Goal: Transaction & Acquisition: Purchase product/service

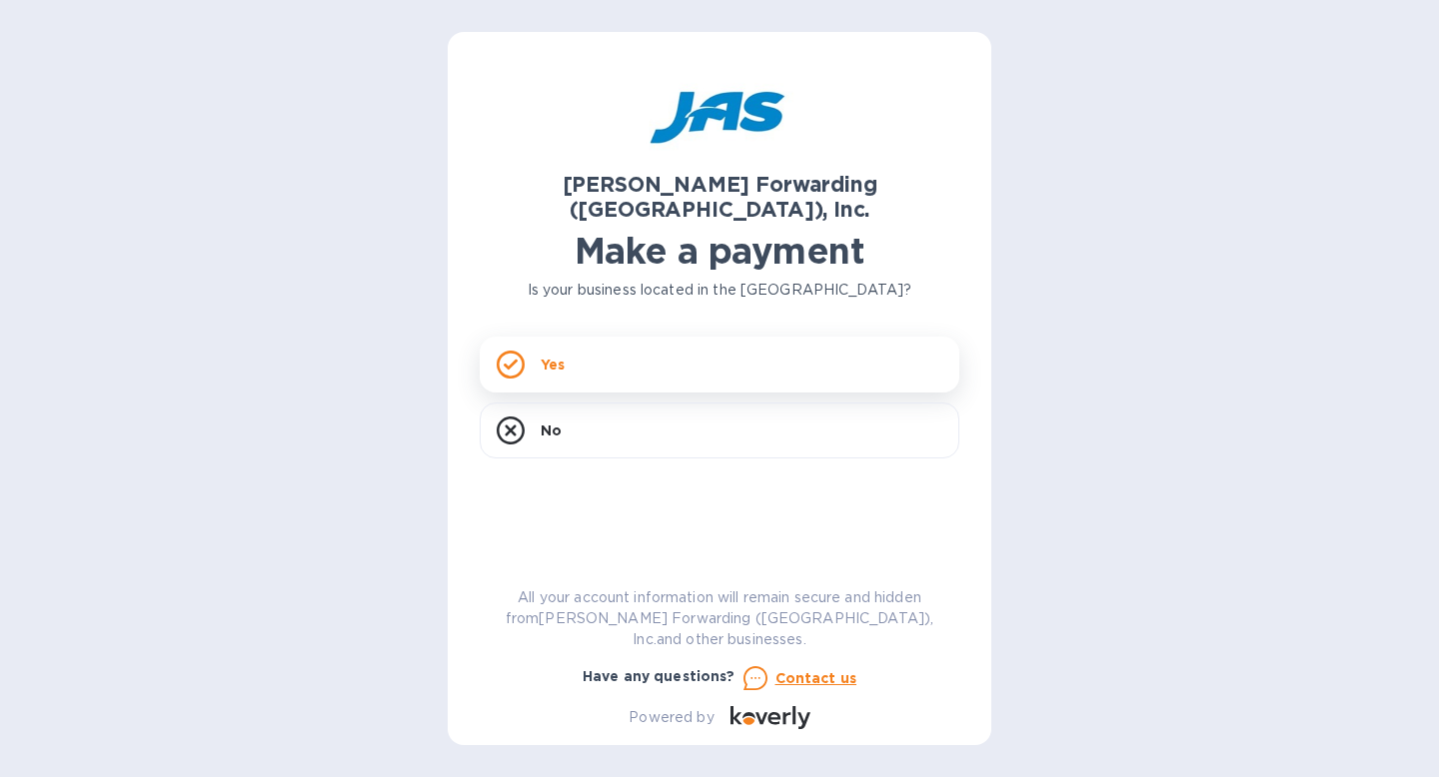
click at [626, 337] on div "Yes" at bounding box center [720, 365] width 480 height 56
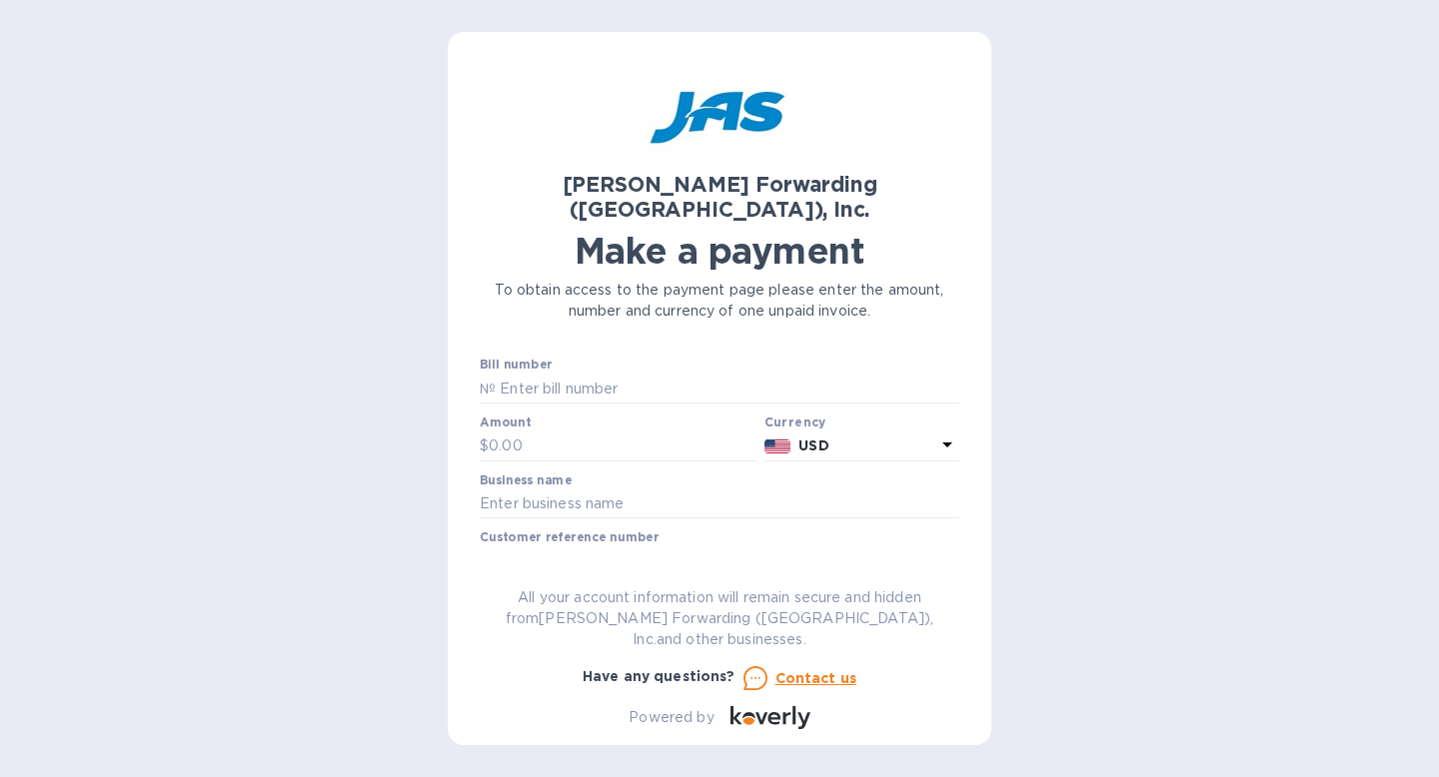
click at [552, 358] on div "Bill number №" at bounding box center [720, 381] width 480 height 46
click at [527, 374] on input "text" at bounding box center [728, 389] width 464 height 30
paste input "BNA503373859"
type input "BNA503373859"
click at [545, 432] on input "text" at bounding box center [623, 447] width 268 height 30
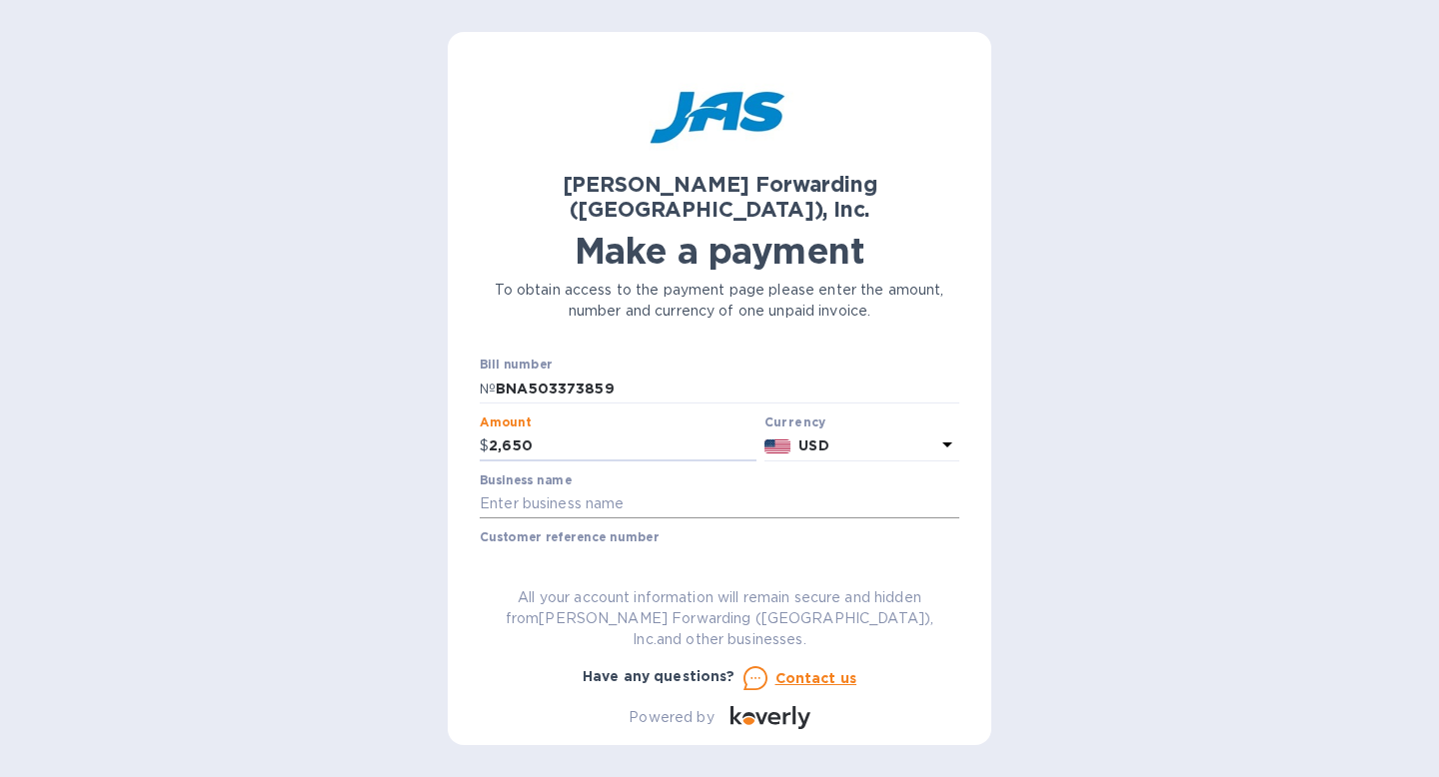
type input "2,650"
click at [529, 490] on input "text" at bounding box center [720, 505] width 480 height 30
type input "Blue Water Wipes LLC"
click at [595, 546] on input "text" at bounding box center [720, 561] width 480 height 30
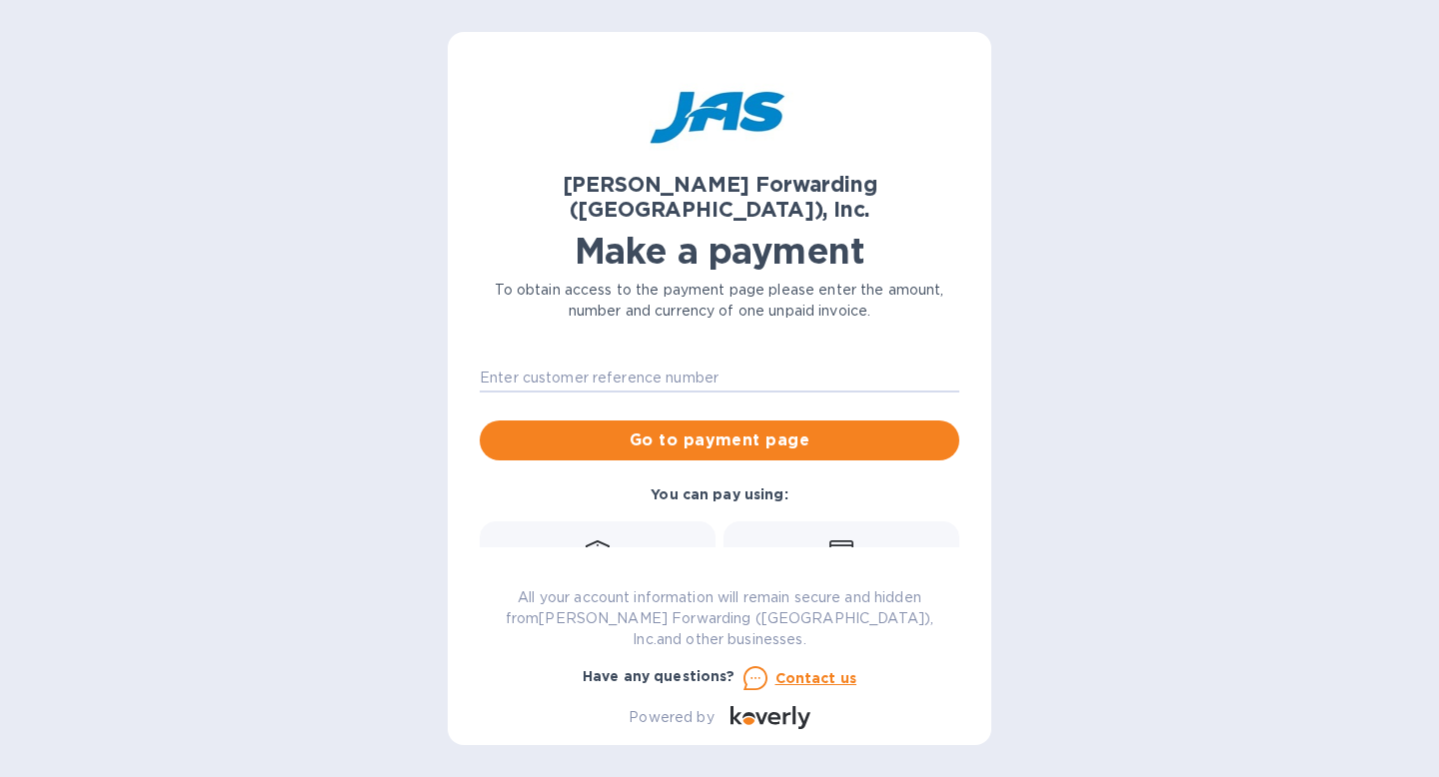
scroll to position [221, 0]
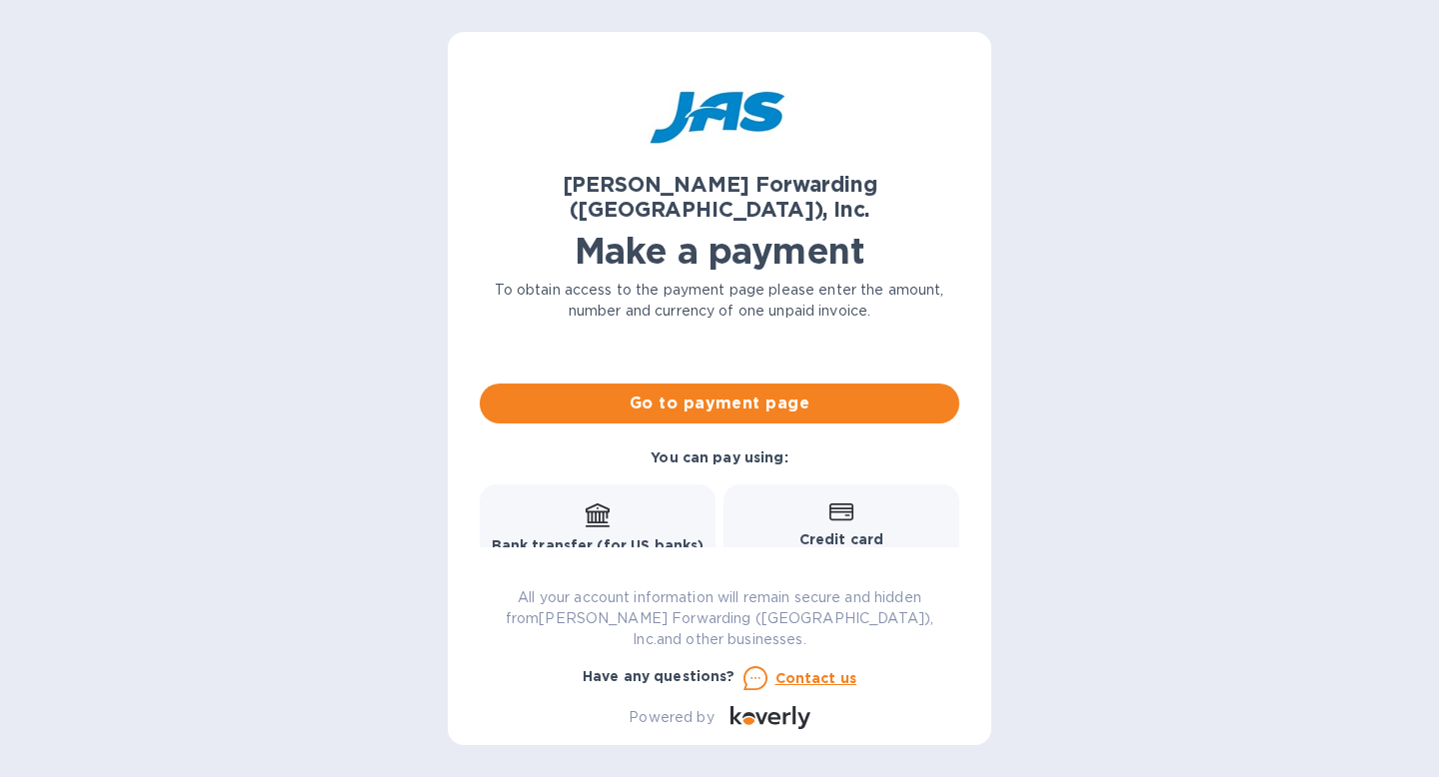
click at [799, 531] on b "Credit card" at bounding box center [841, 539] width 84 height 16
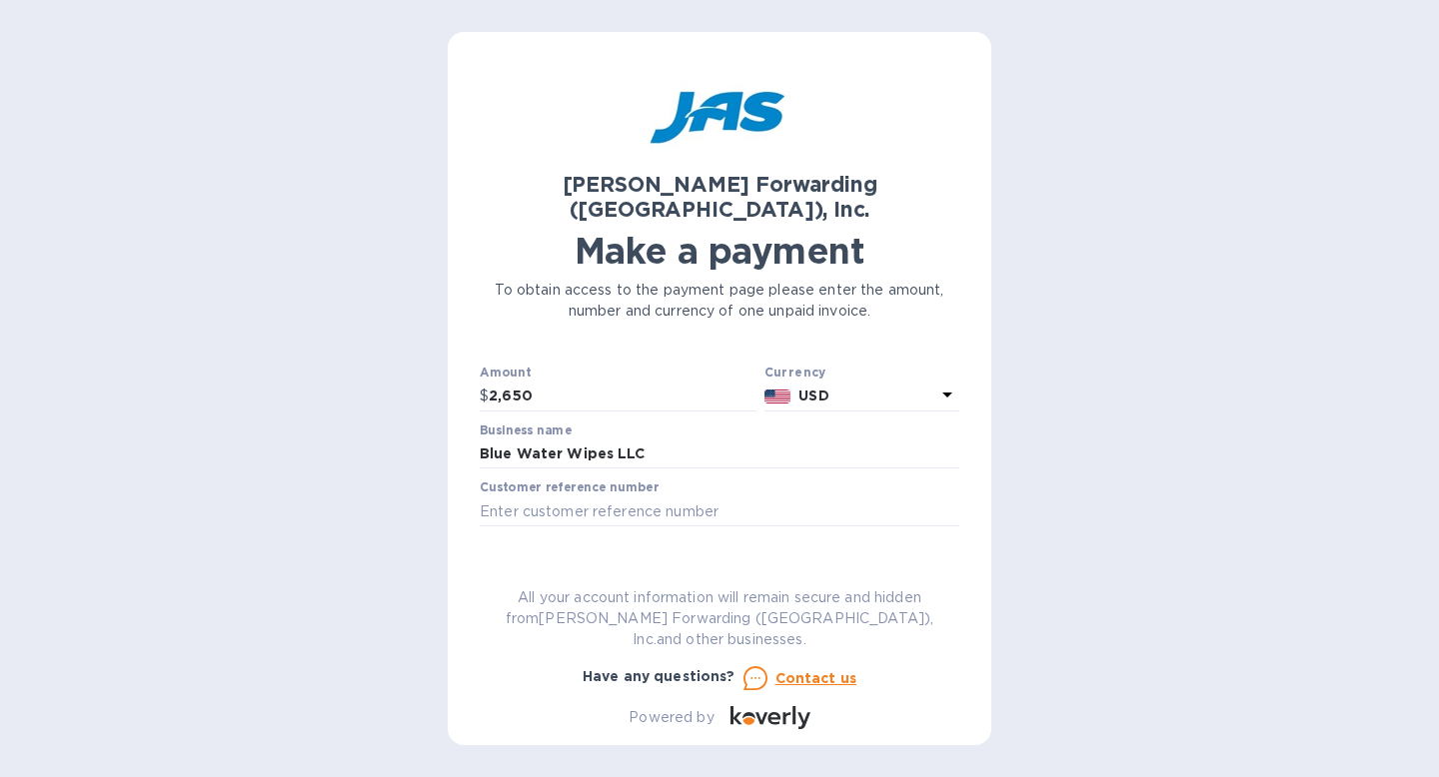
scroll to position [124, 0]
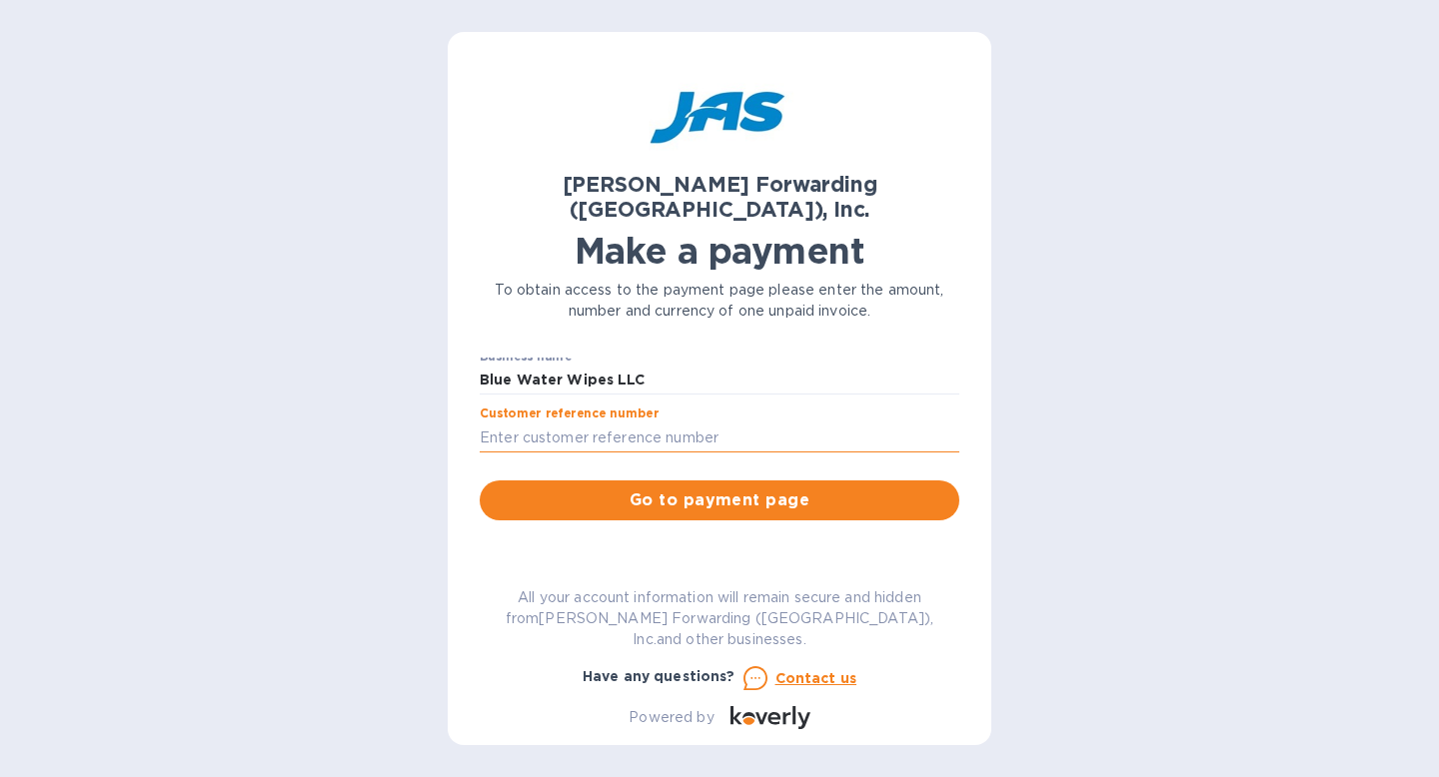
click at [528, 423] on input "text" at bounding box center [720, 438] width 480 height 30
paste input "BLUWATMLR"
type input "BLUWATMLR"
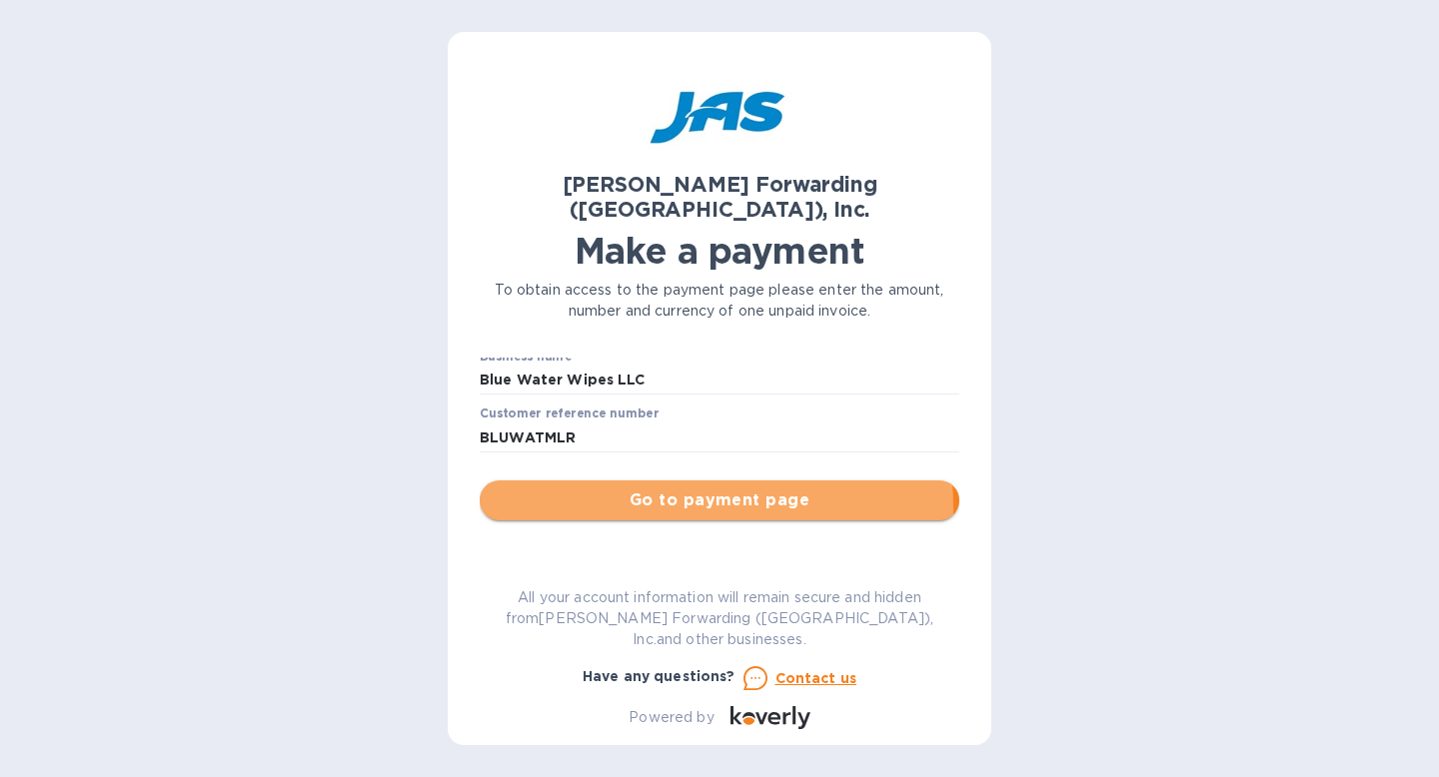
click at [623, 489] on span "Go to payment page" at bounding box center [720, 501] width 448 height 24
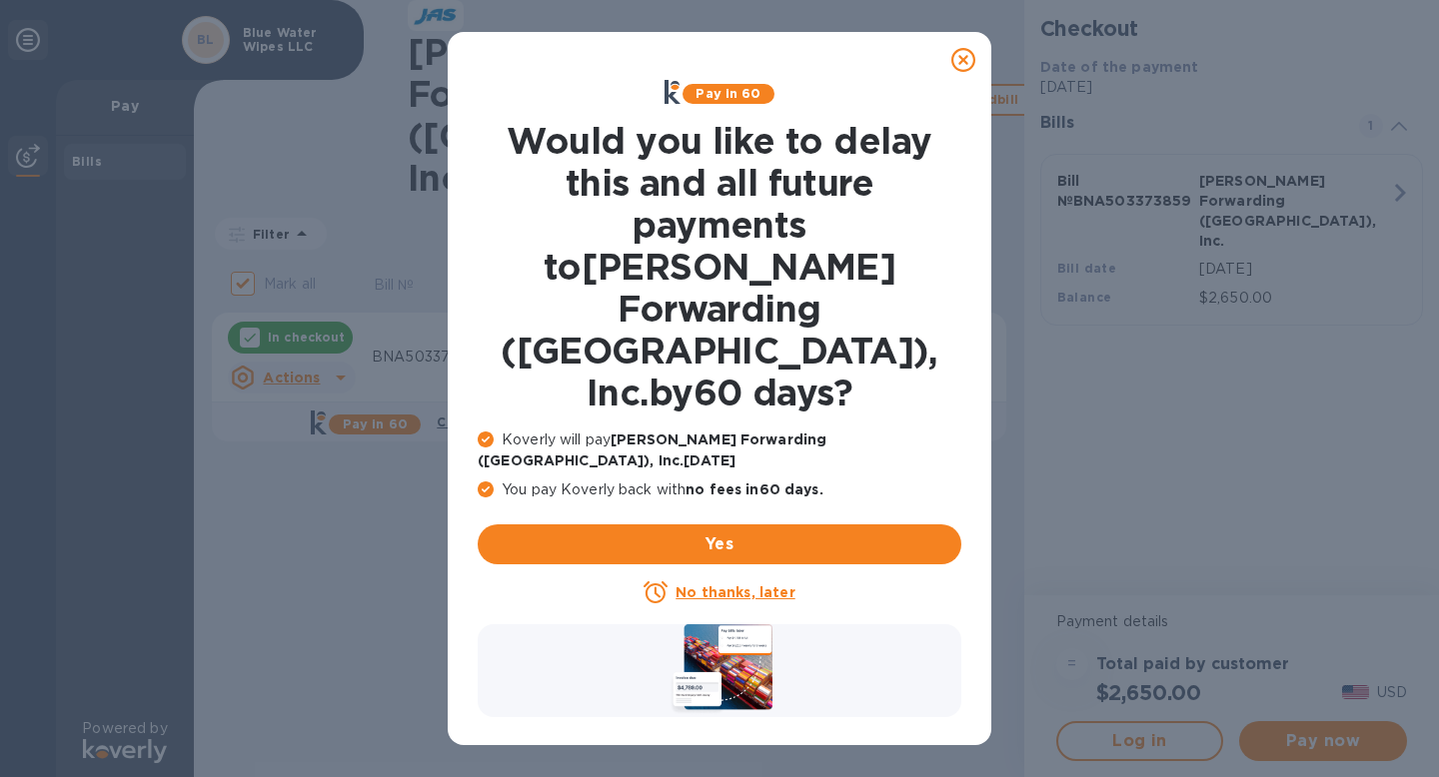
click at [740, 584] on u "No thanks, later" at bounding box center [734, 592] width 119 height 16
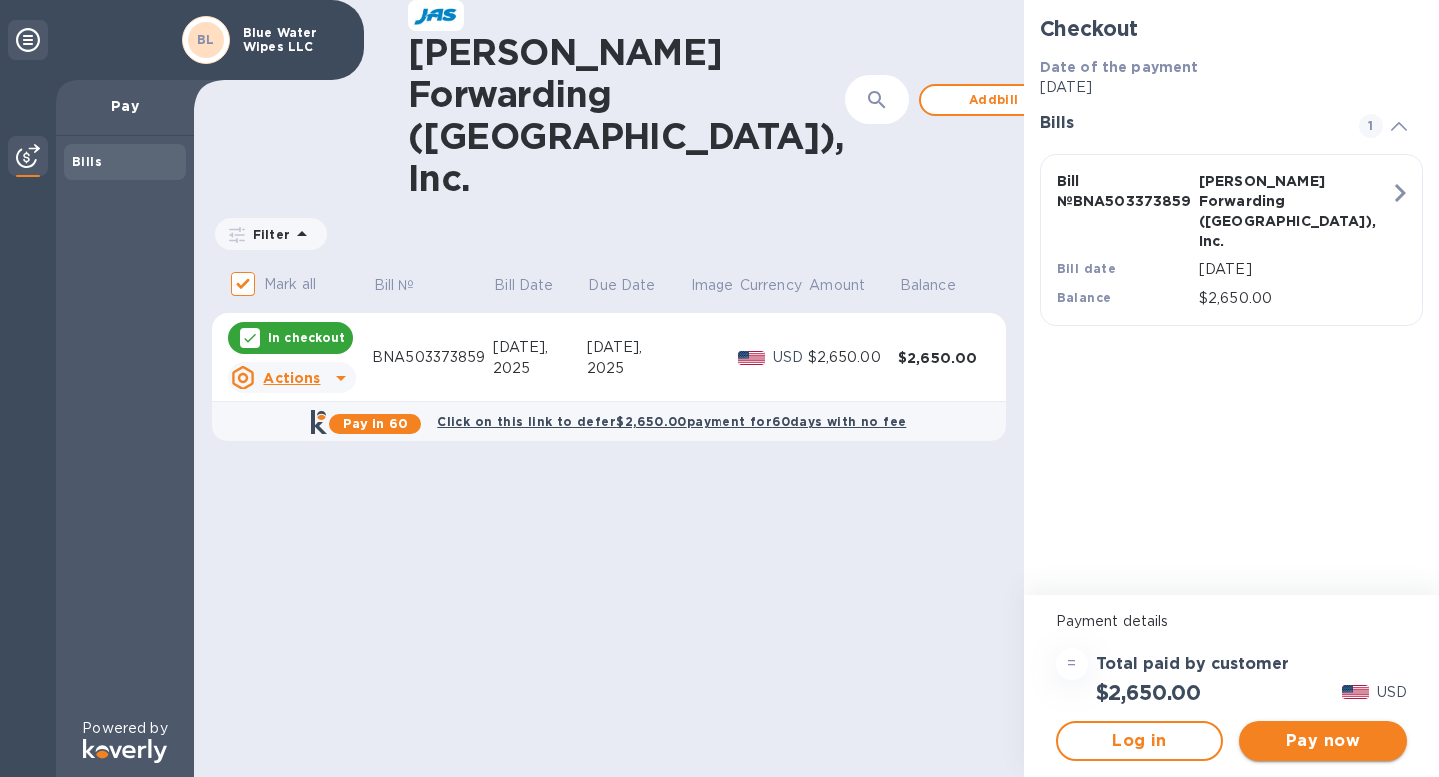
click at [1316, 741] on span "Pay now" at bounding box center [1323, 741] width 136 height 24
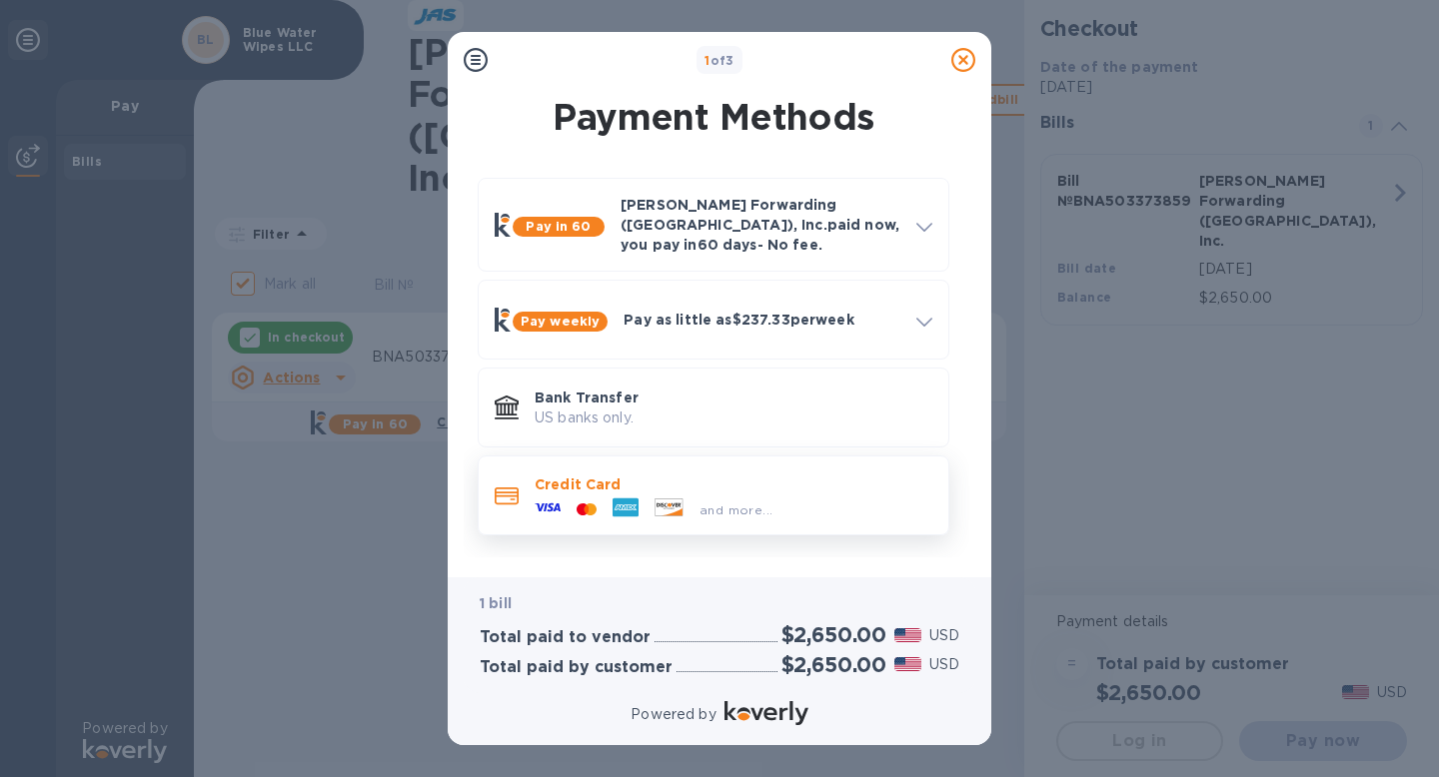
click at [707, 500] on div "and more..." at bounding box center [735, 510] width 89 height 21
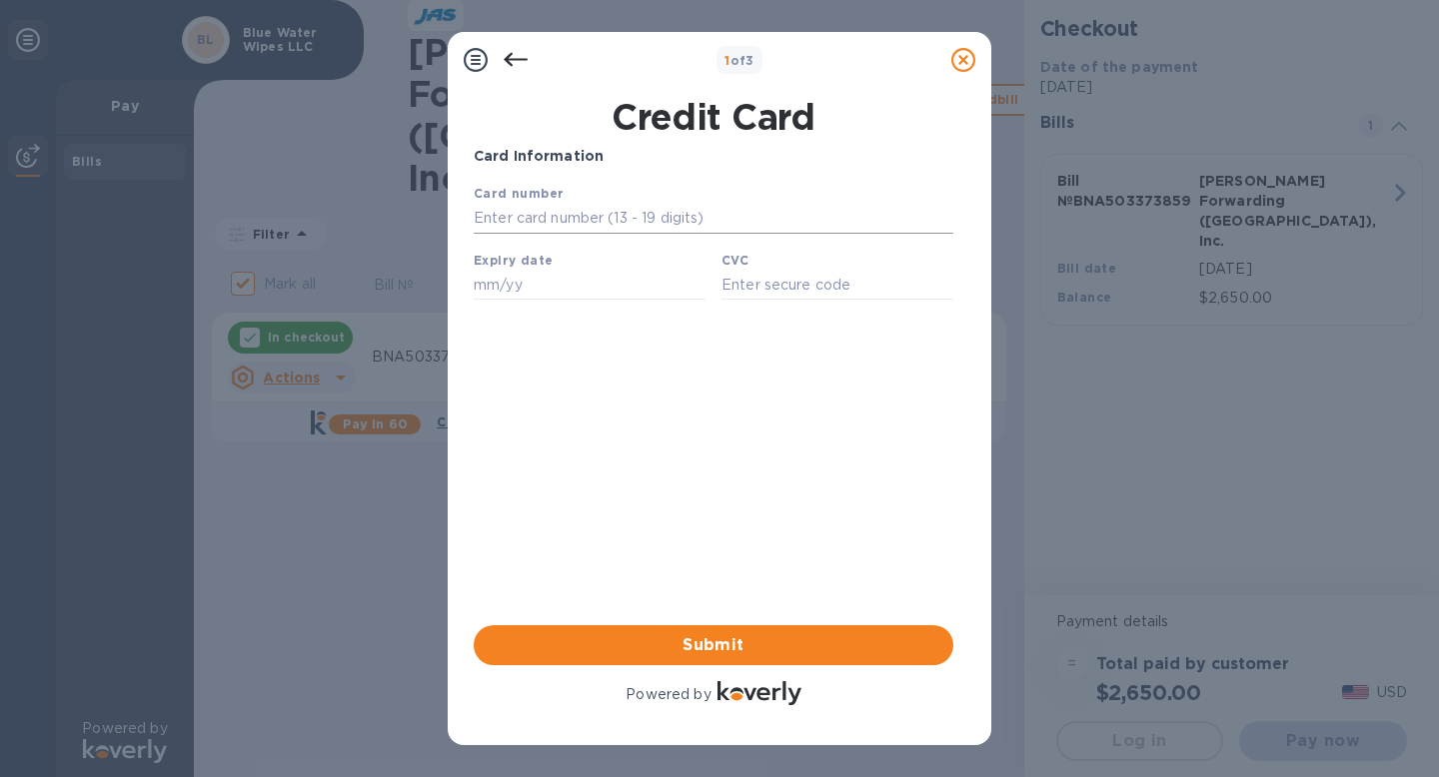
click at [605, 225] on input "text" at bounding box center [714, 219] width 480 height 30
type input "[CREDIT_CARD_NUMBER]"
type input "10/30"
type input "183"
click at [575, 503] on div "Card Information Your browser does not support iframes Submit Powered by" at bounding box center [714, 427] width 480 height 563
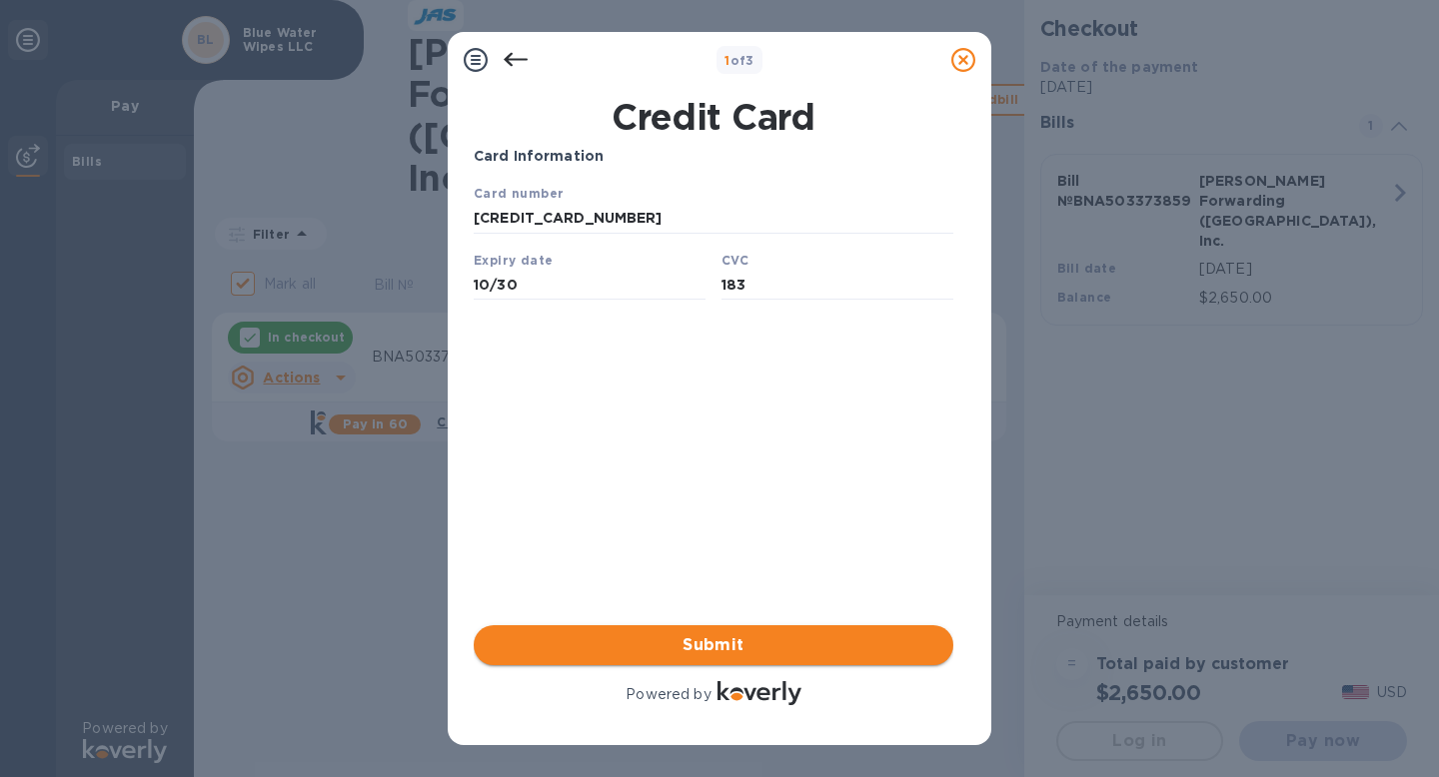
click at [670, 640] on span "Submit" at bounding box center [714, 645] width 448 height 24
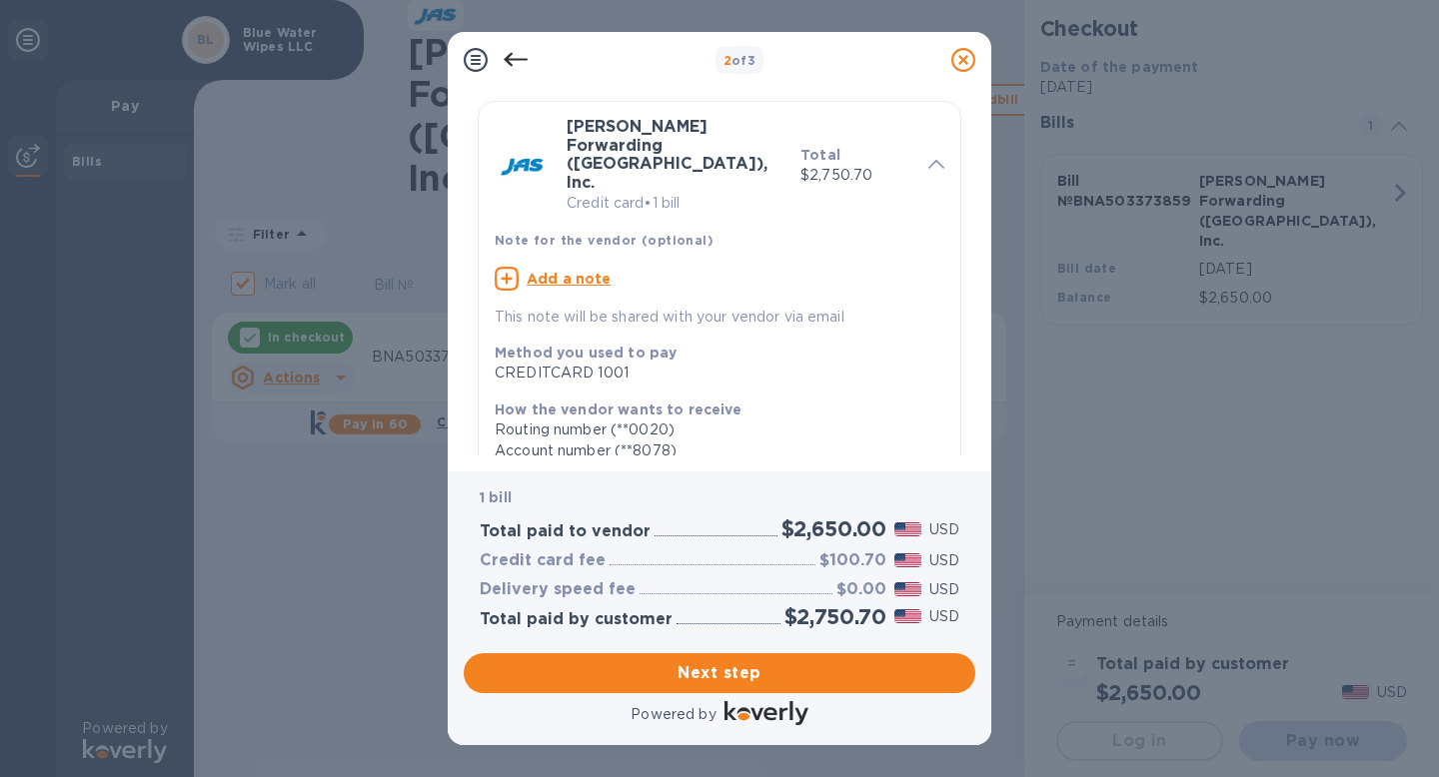
scroll to position [104, 0]
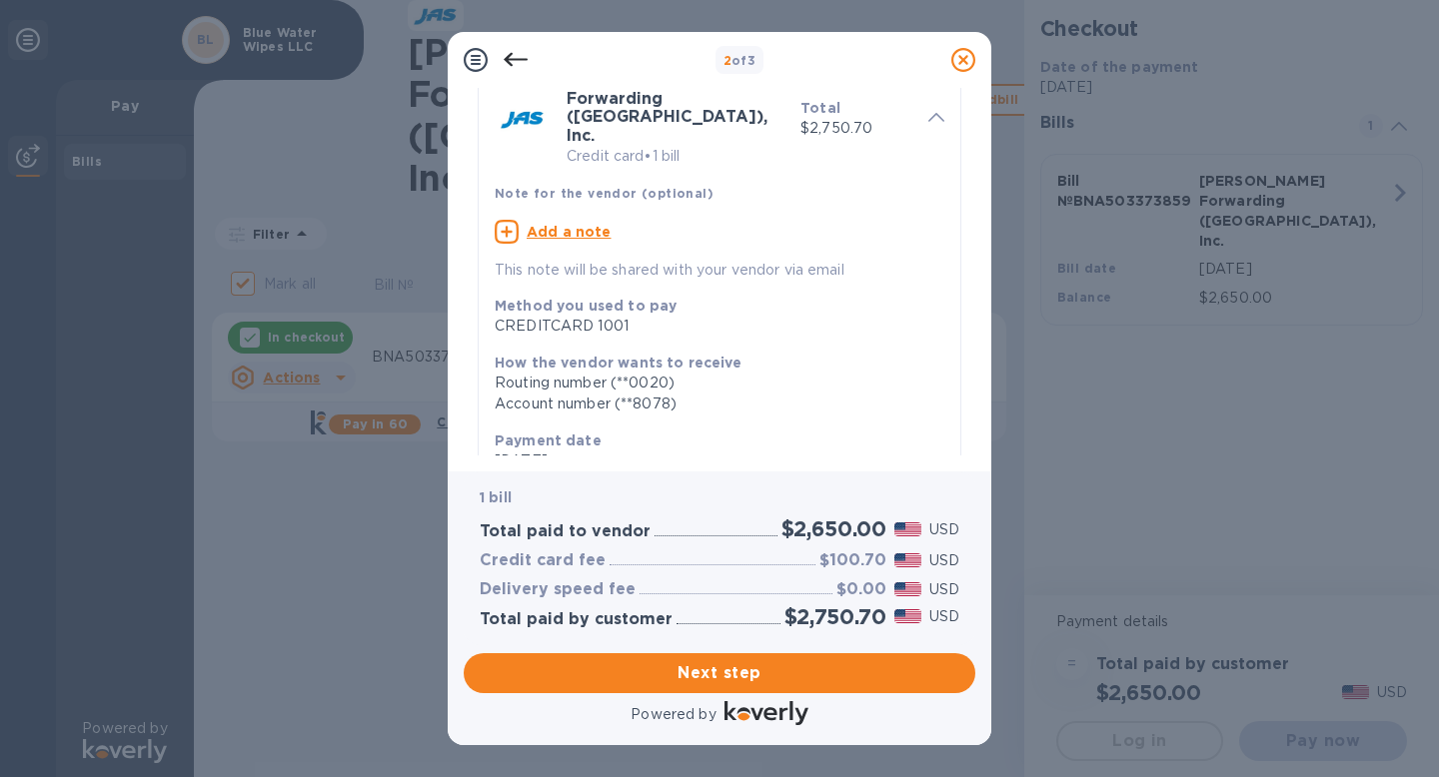
click at [651, 373] on div "Routing number (**0020)" at bounding box center [712, 383] width 434 height 21
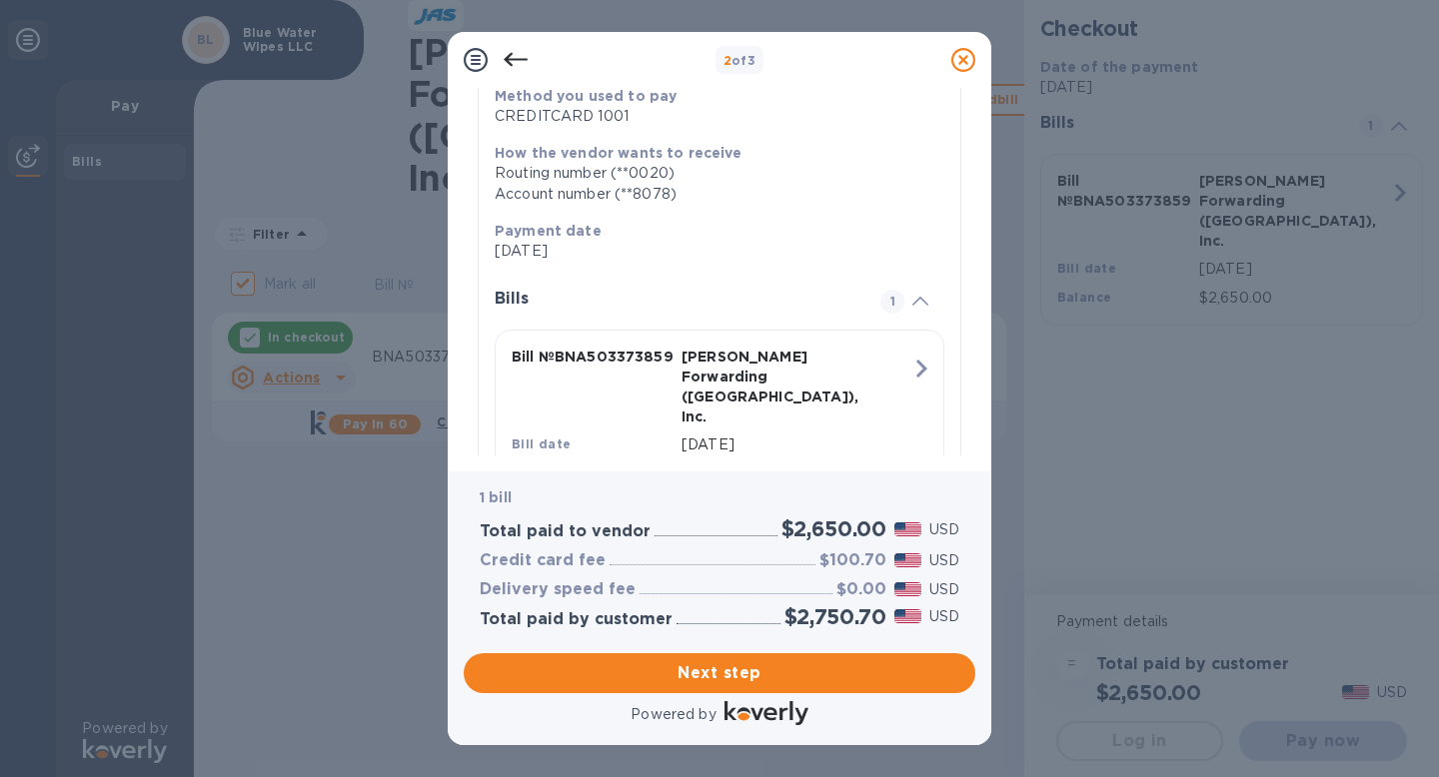
scroll to position [333, 0]
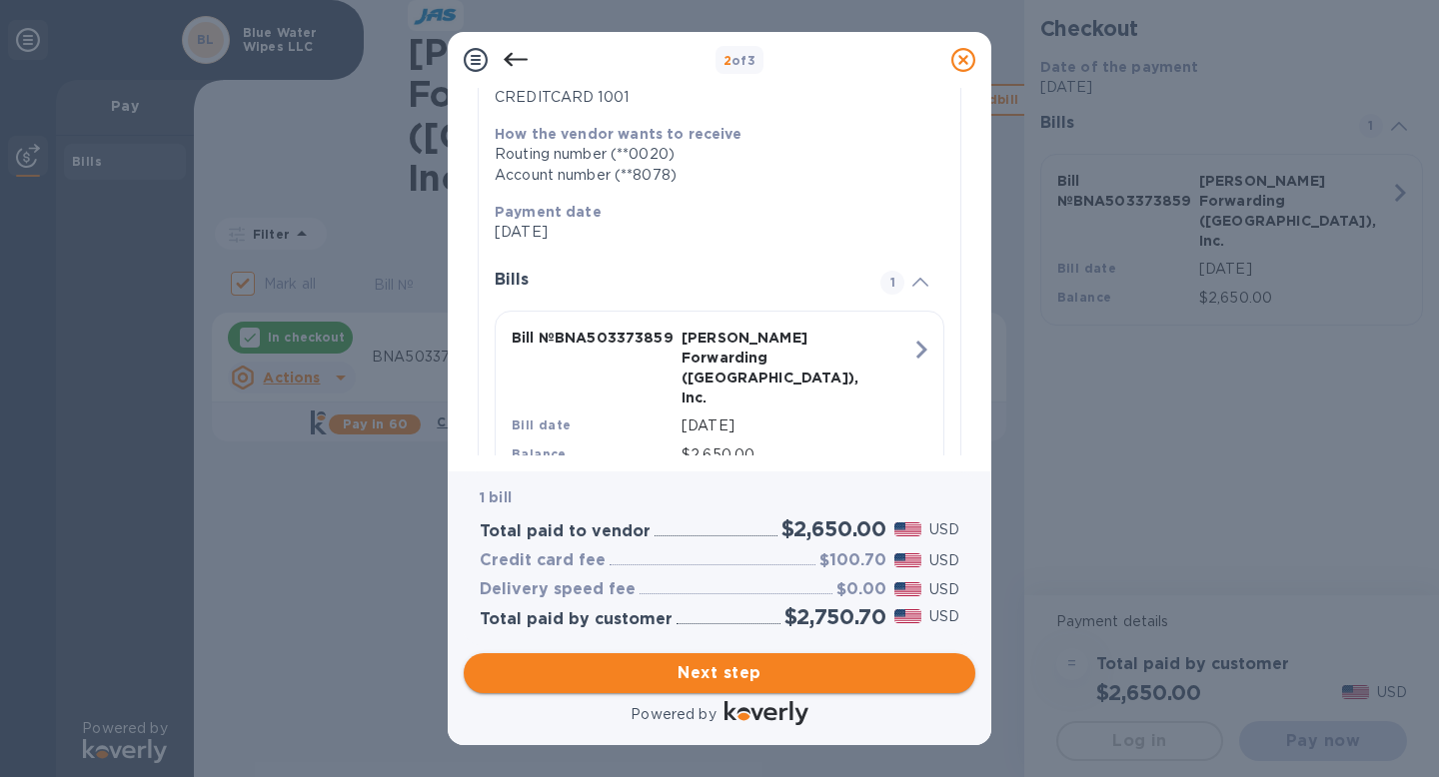
click at [735, 680] on span "Next step" at bounding box center [720, 673] width 480 height 24
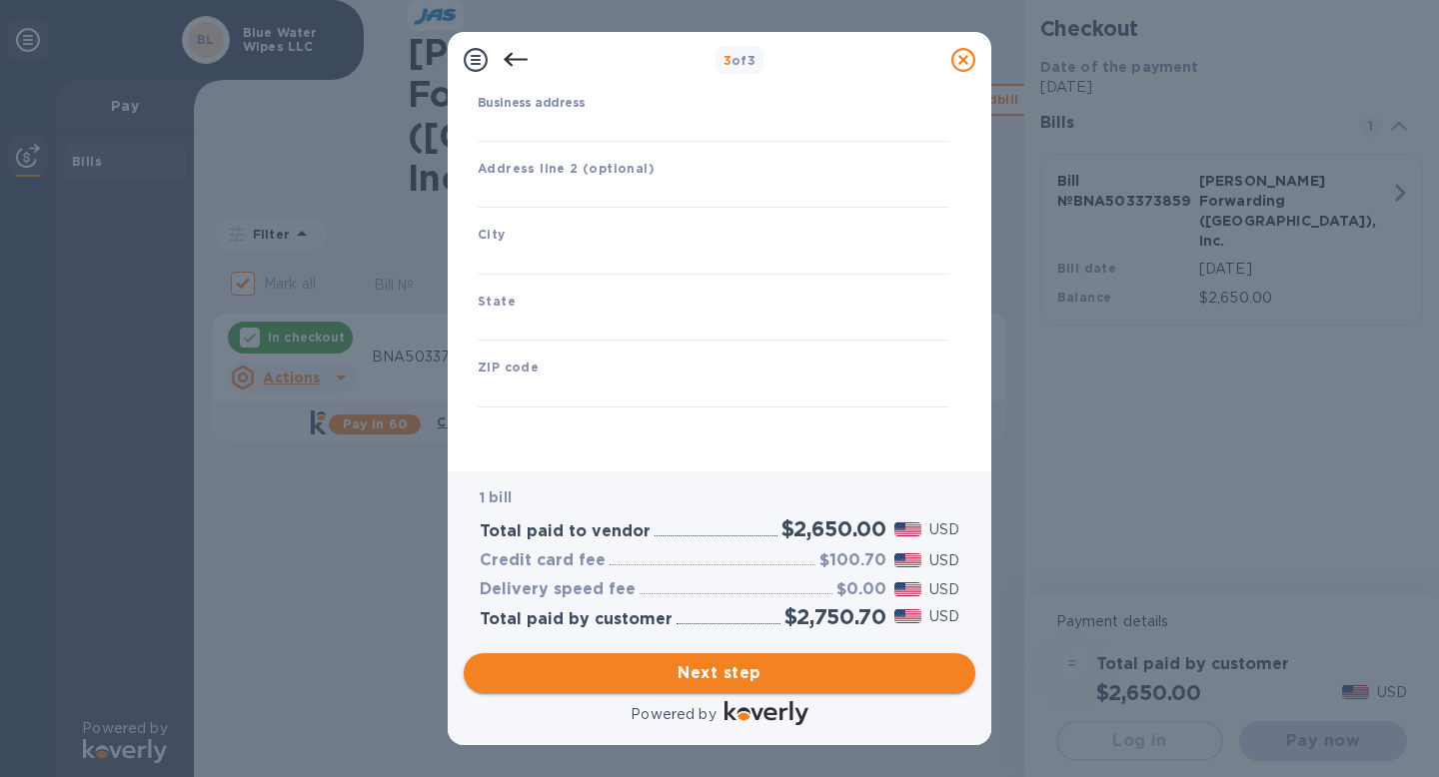
type input "[GEOGRAPHIC_DATA]"
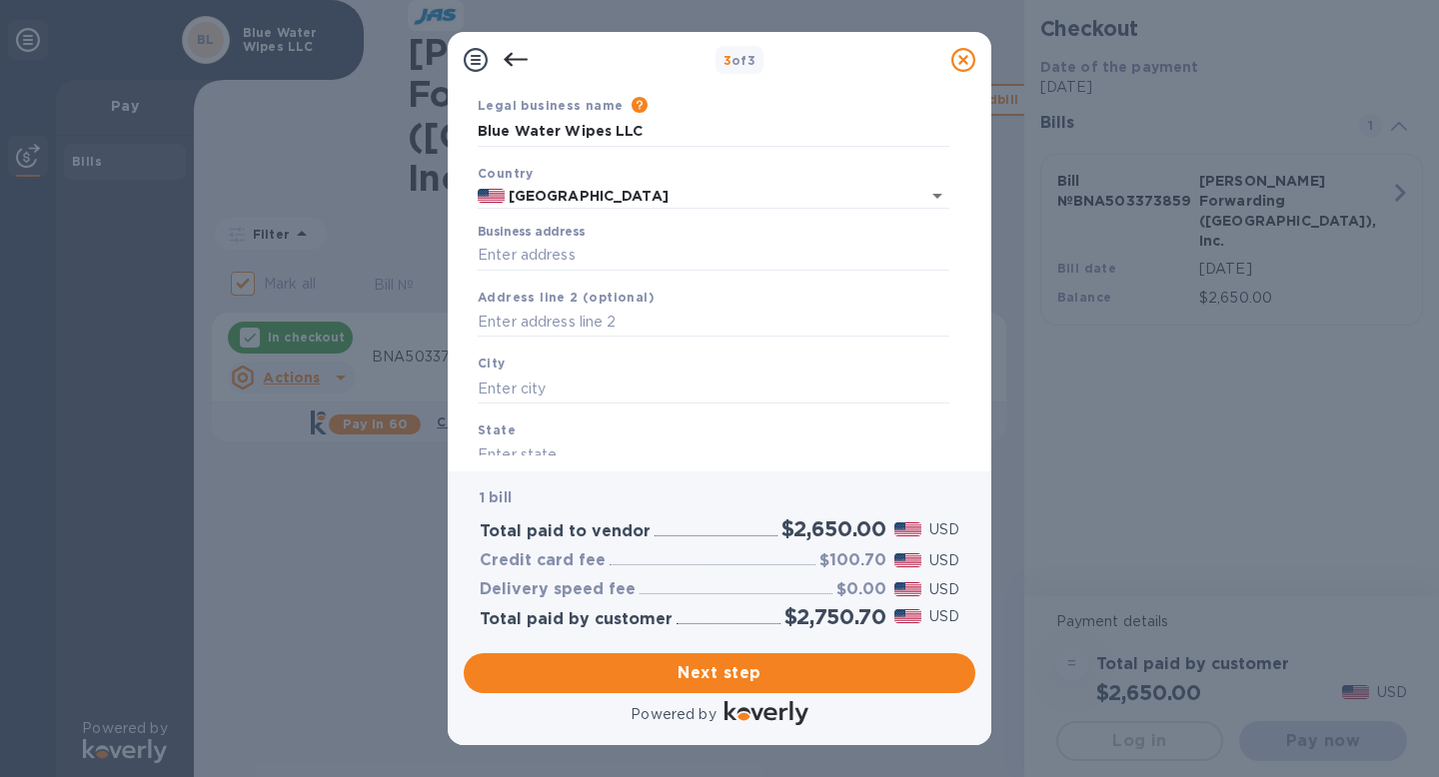
scroll to position [92, 0]
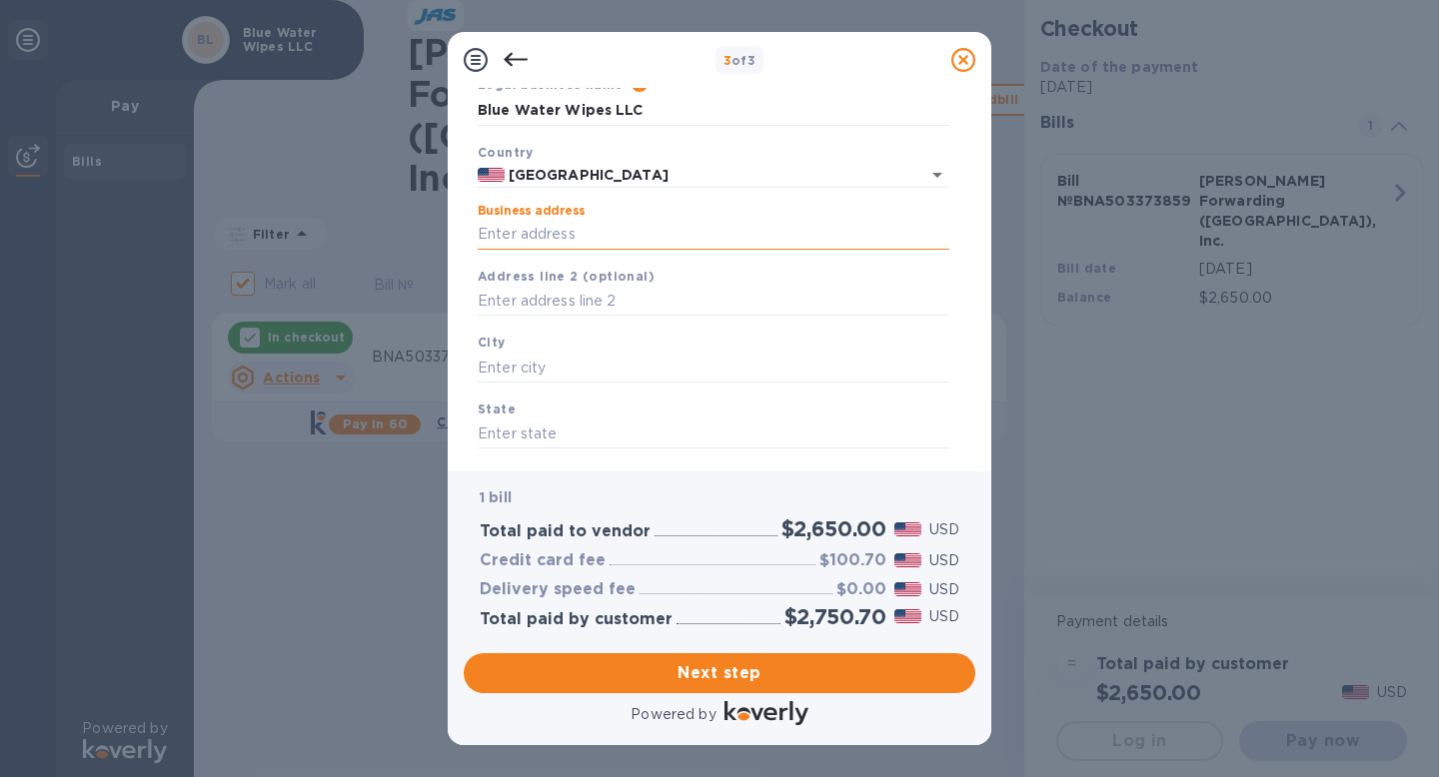
click at [656, 232] on input "Business address" at bounding box center [714, 235] width 472 height 30
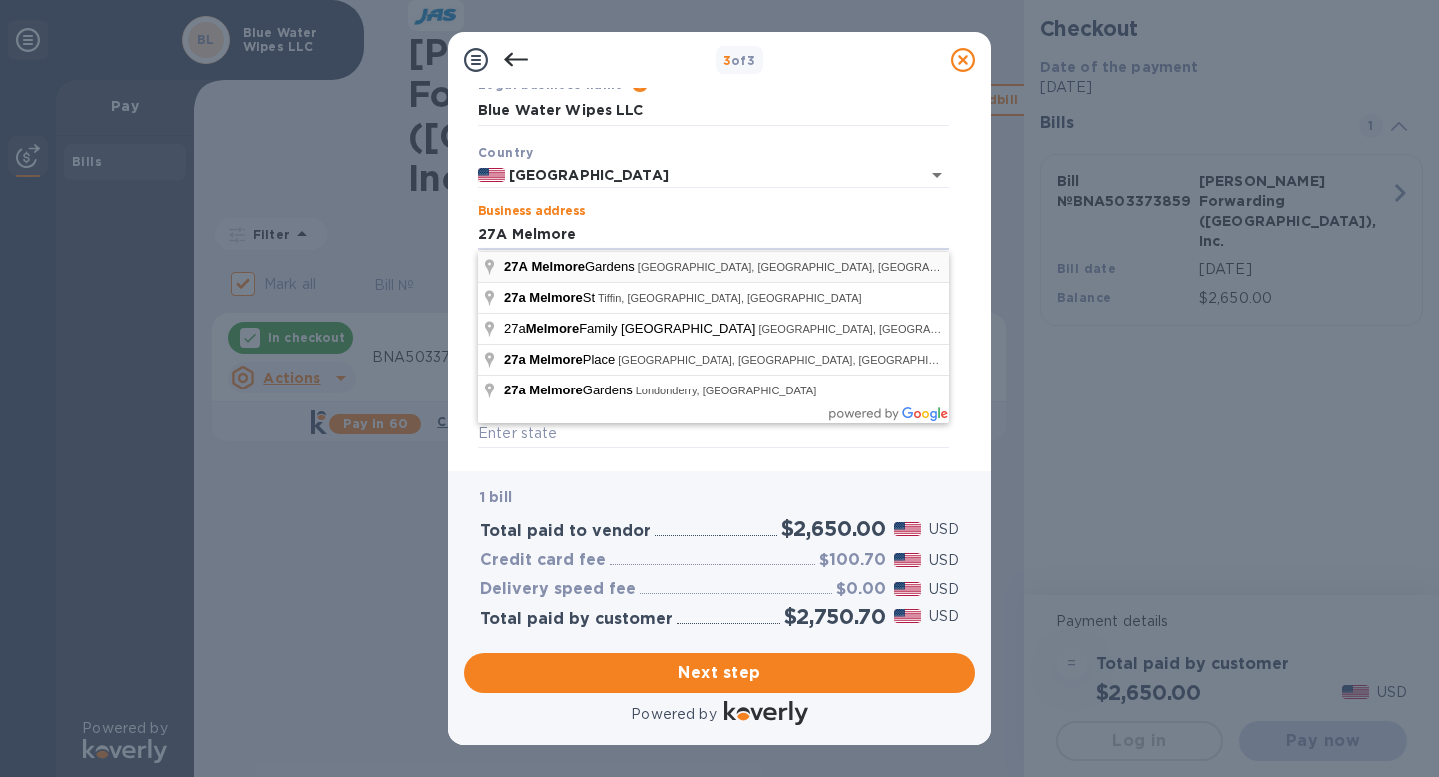
type input "[STREET_ADDRESS]"
type input "East Orange"
type input "NJ"
type input "07017"
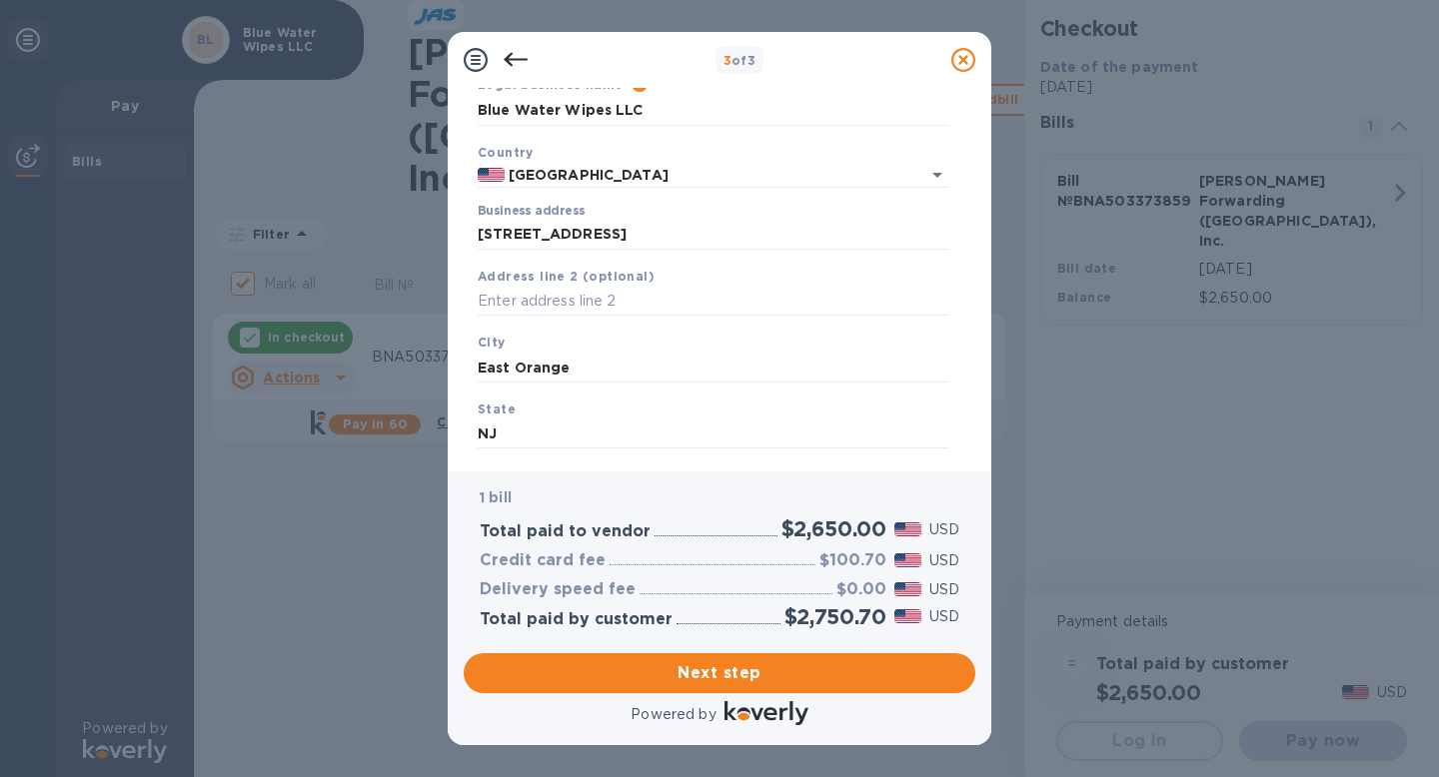
scroll to position [202, 0]
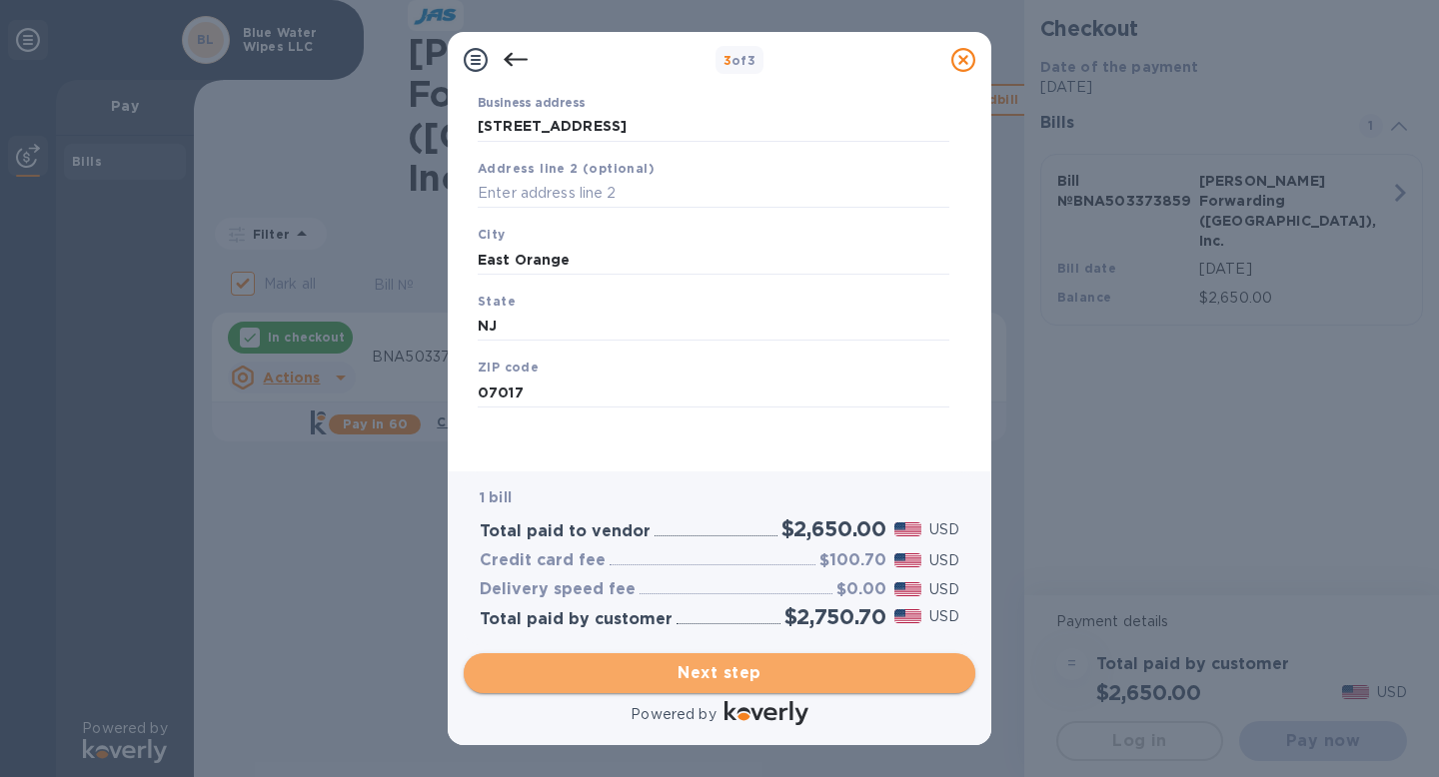
click at [646, 672] on span "Next step" at bounding box center [720, 673] width 480 height 24
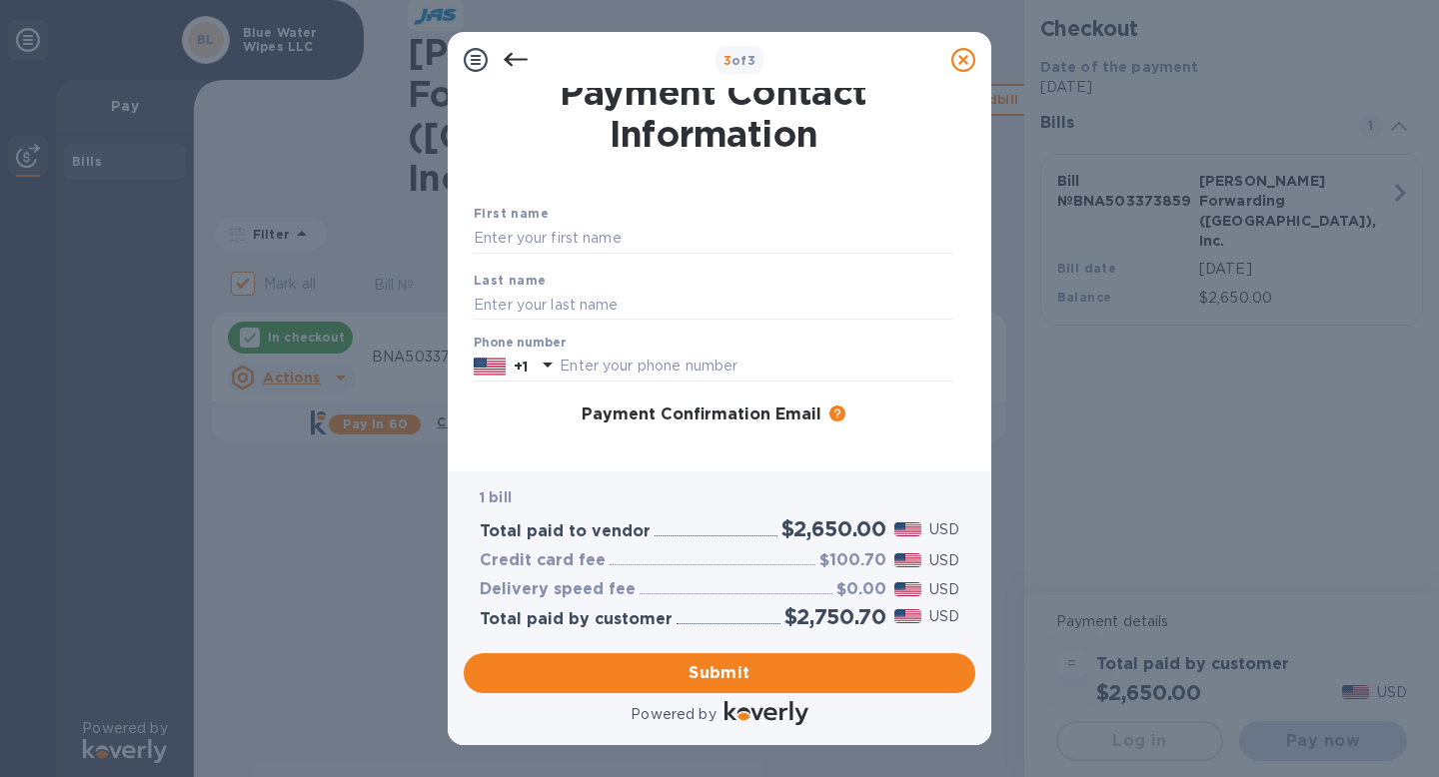
scroll to position [0, 0]
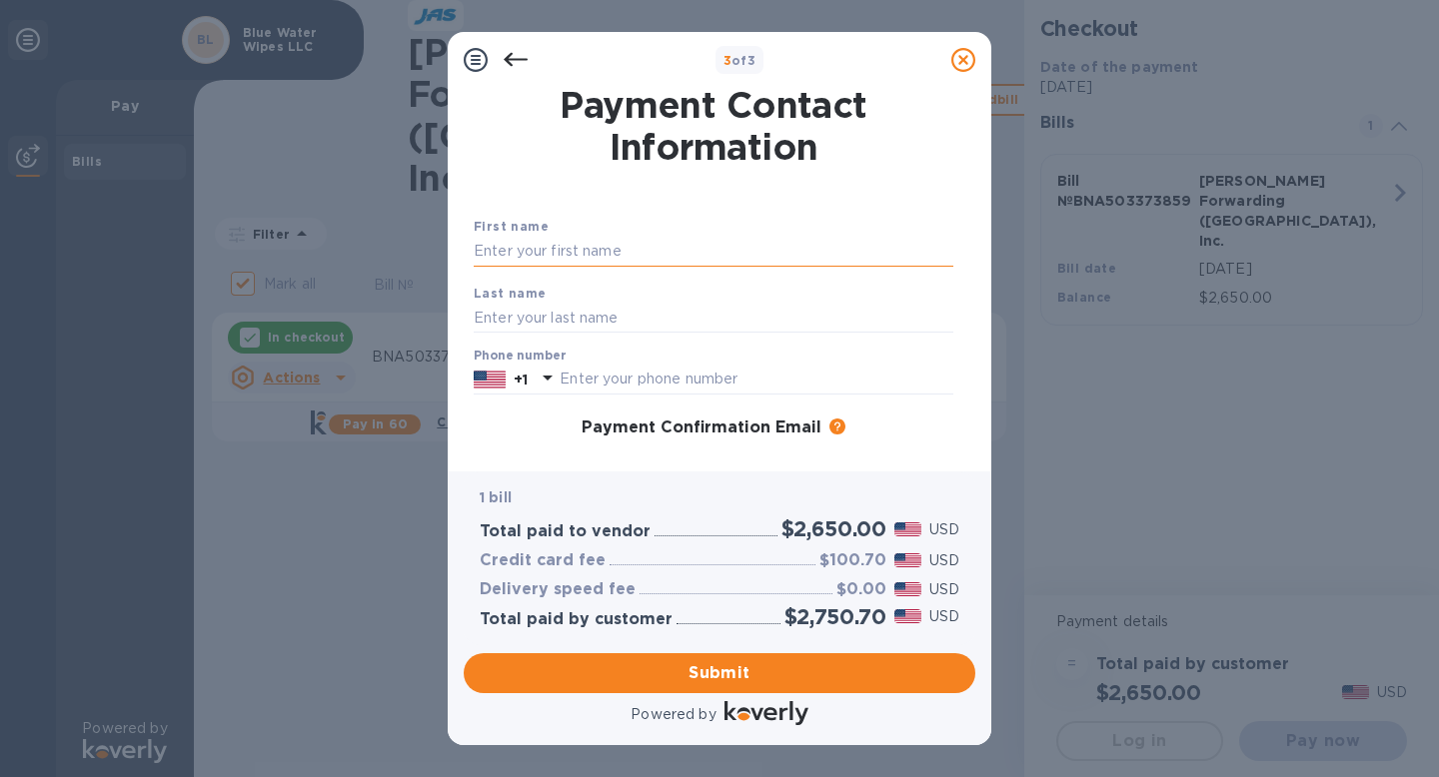
click at [621, 253] on input "text" at bounding box center [714, 252] width 480 height 30
type input "Fatma"
type input "Ozbay"
click at [665, 383] on input "text" at bounding box center [756, 380] width 394 height 30
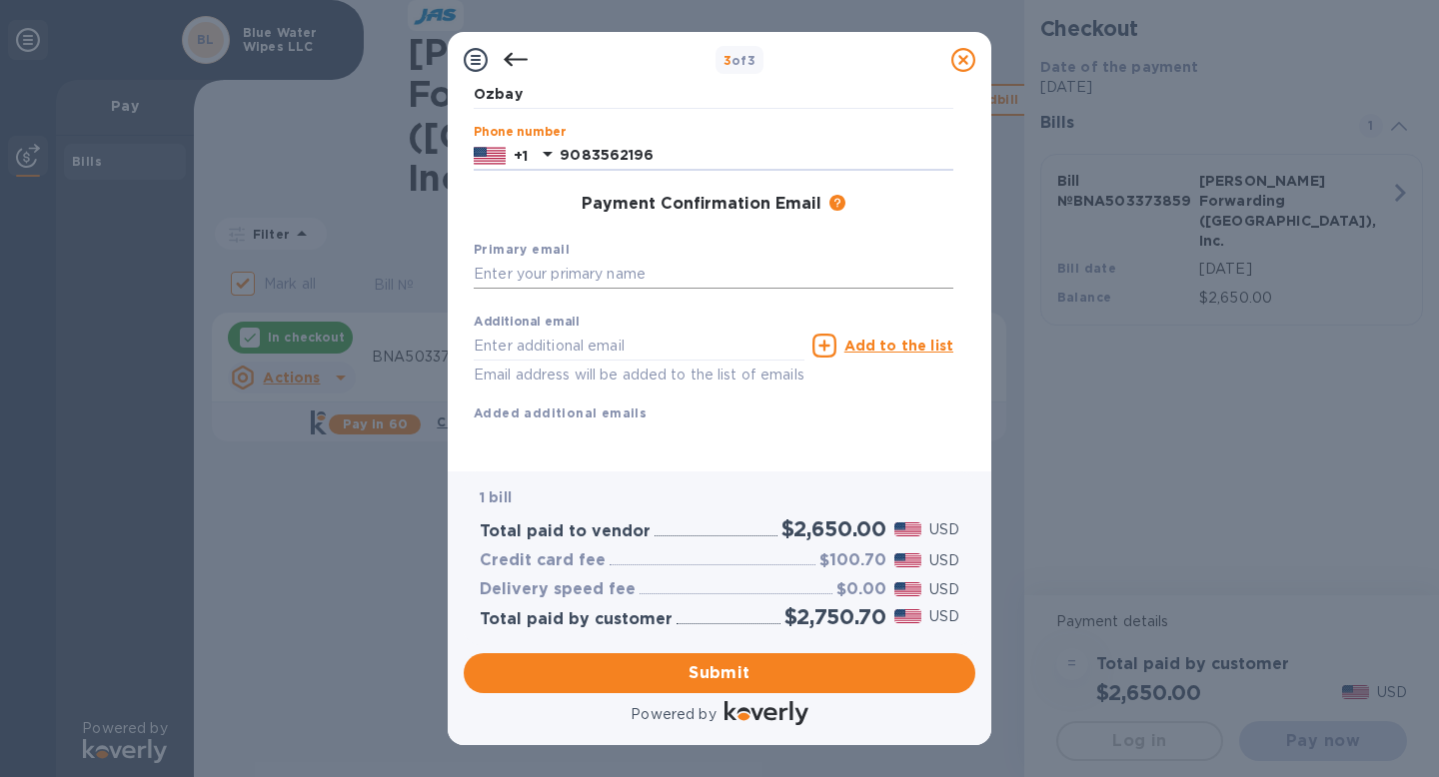
type input "9083562196"
click at [627, 260] on input "text" at bounding box center [714, 275] width 480 height 30
type input "[EMAIL_ADDRESS][DOMAIN_NAME]"
click at [552, 331] on input "text" at bounding box center [639, 346] width 331 height 30
paste input "[PERSON_NAME][EMAIL_ADDRESS][PERSON_NAME][PERSON_NAME][DOMAIN_NAME]"
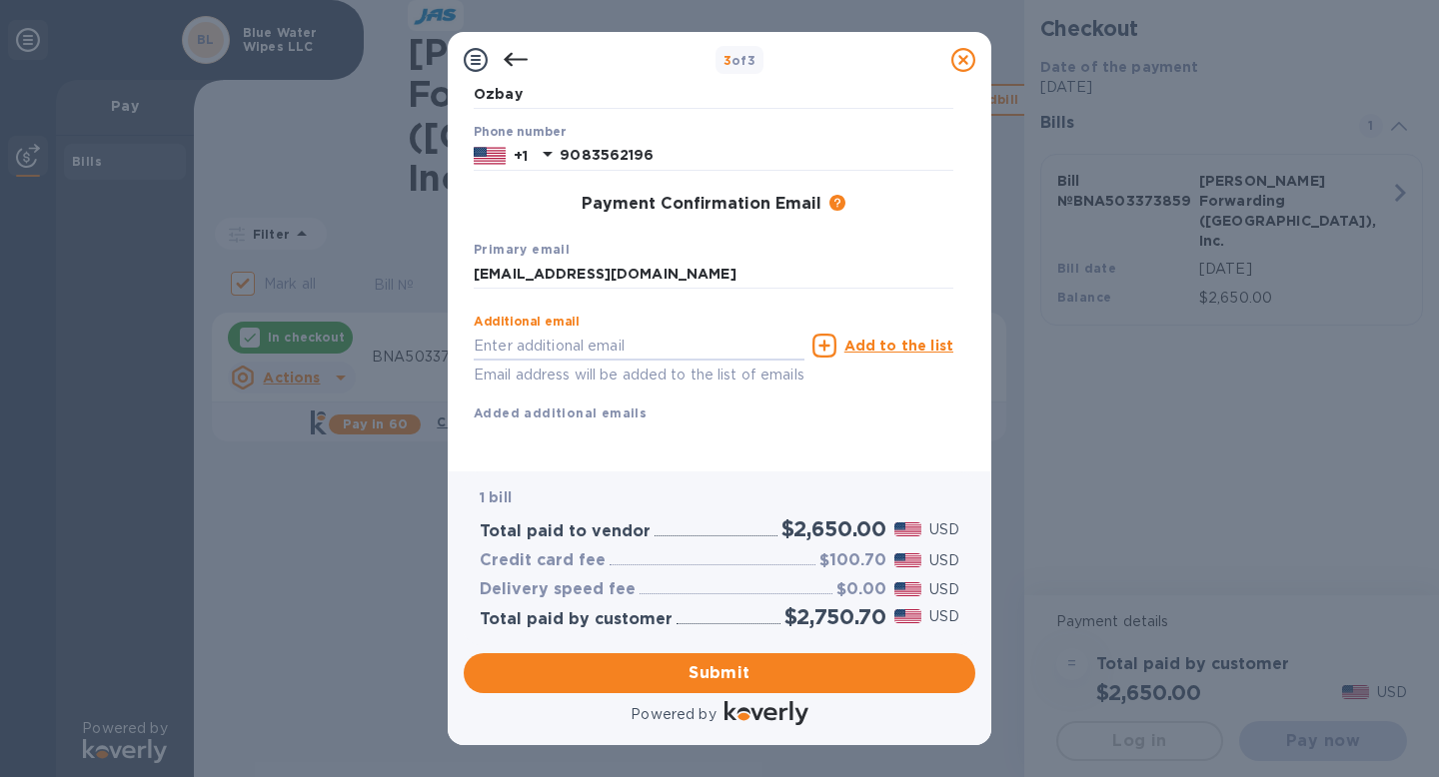
type input "[PERSON_NAME][EMAIL_ADDRESS][PERSON_NAME][PERSON_NAME][DOMAIN_NAME]"
click at [567, 331] on input "[PERSON_NAME][EMAIL_ADDRESS][PERSON_NAME][PERSON_NAME][DOMAIN_NAME]" at bounding box center [639, 346] width 331 height 30
click at [639, 416] on div "First name [PERSON_NAME] Last name [PERSON_NAME] Phone number [PHONE_NUMBER] Pa…" at bounding box center [714, 224] width 480 height 464
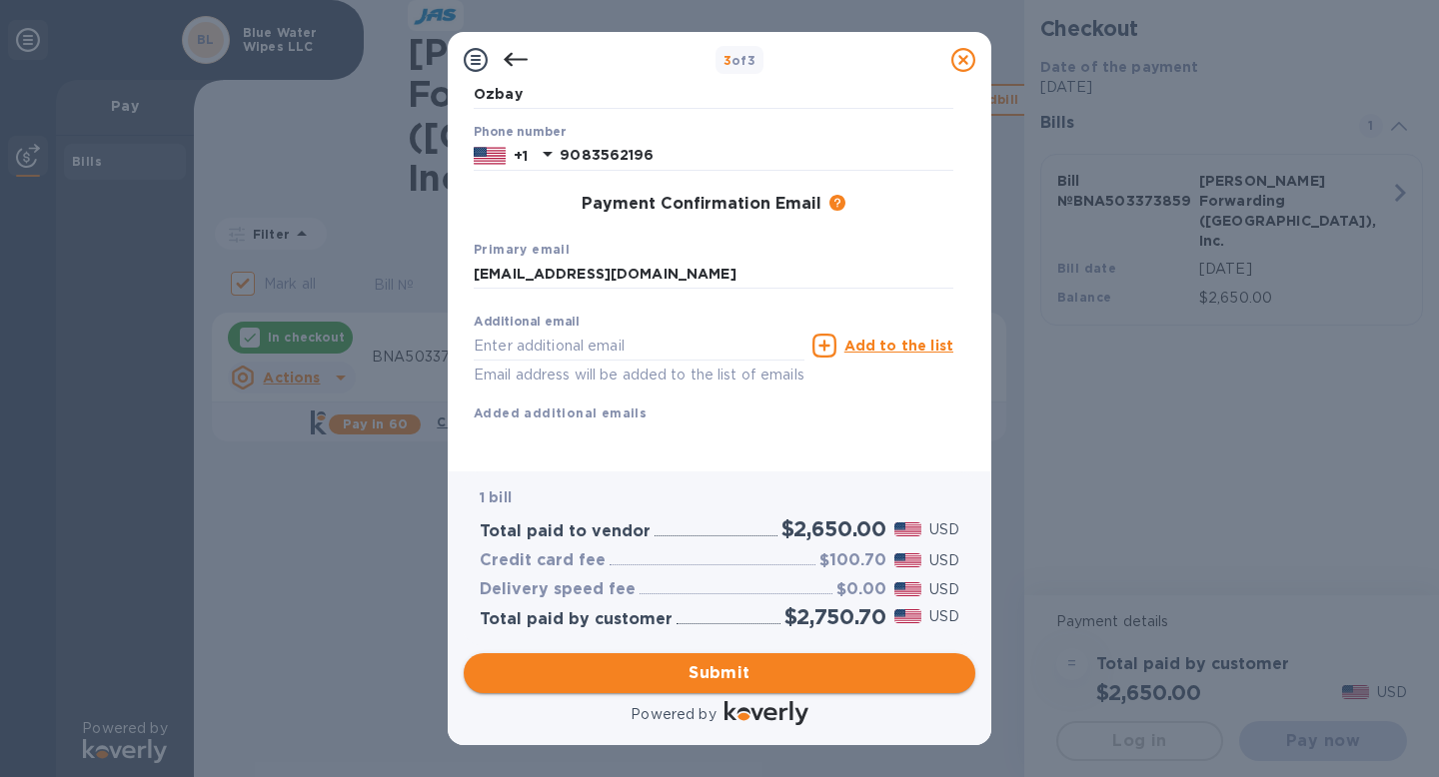
click at [662, 670] on span "Submit" at bounding box center [720, 673] width 480 height 24
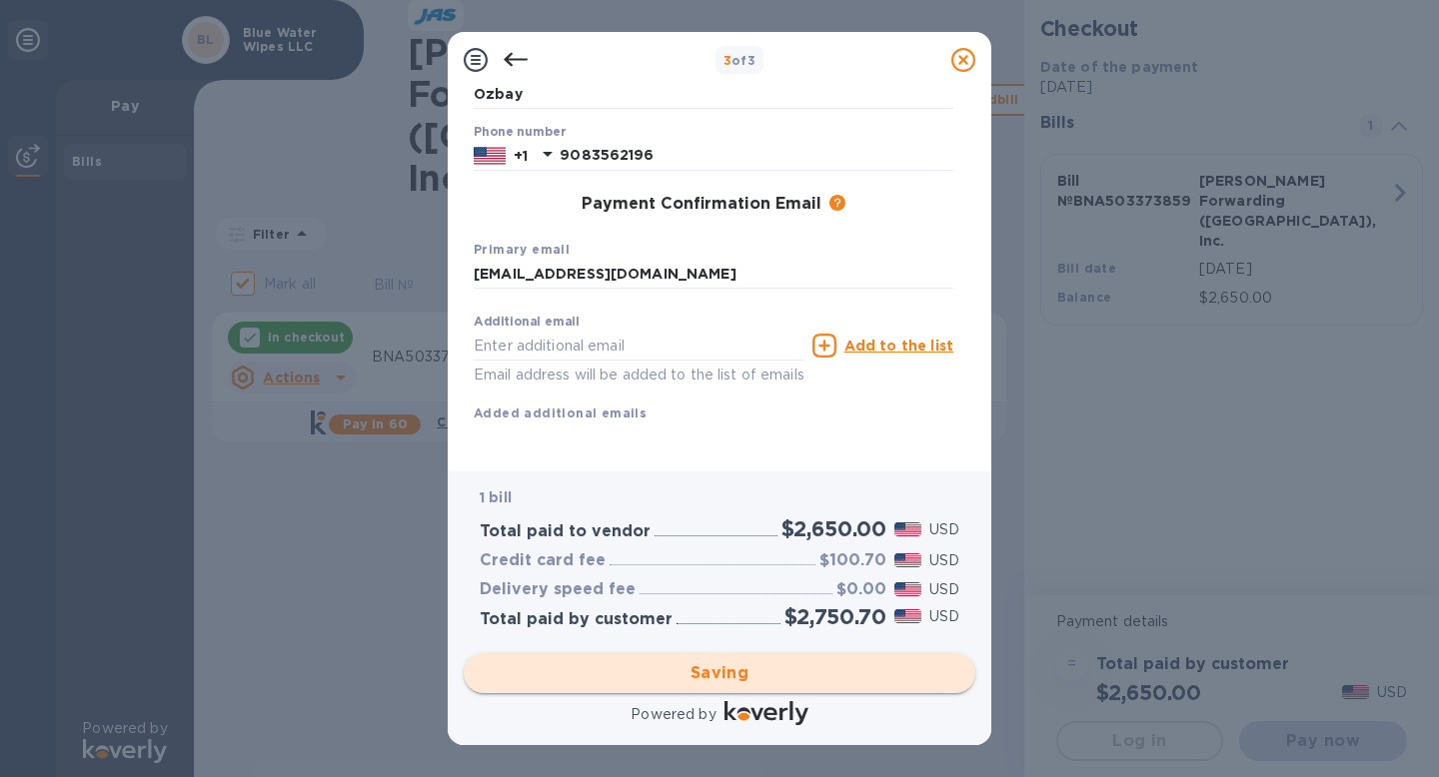
checkbox input "false"
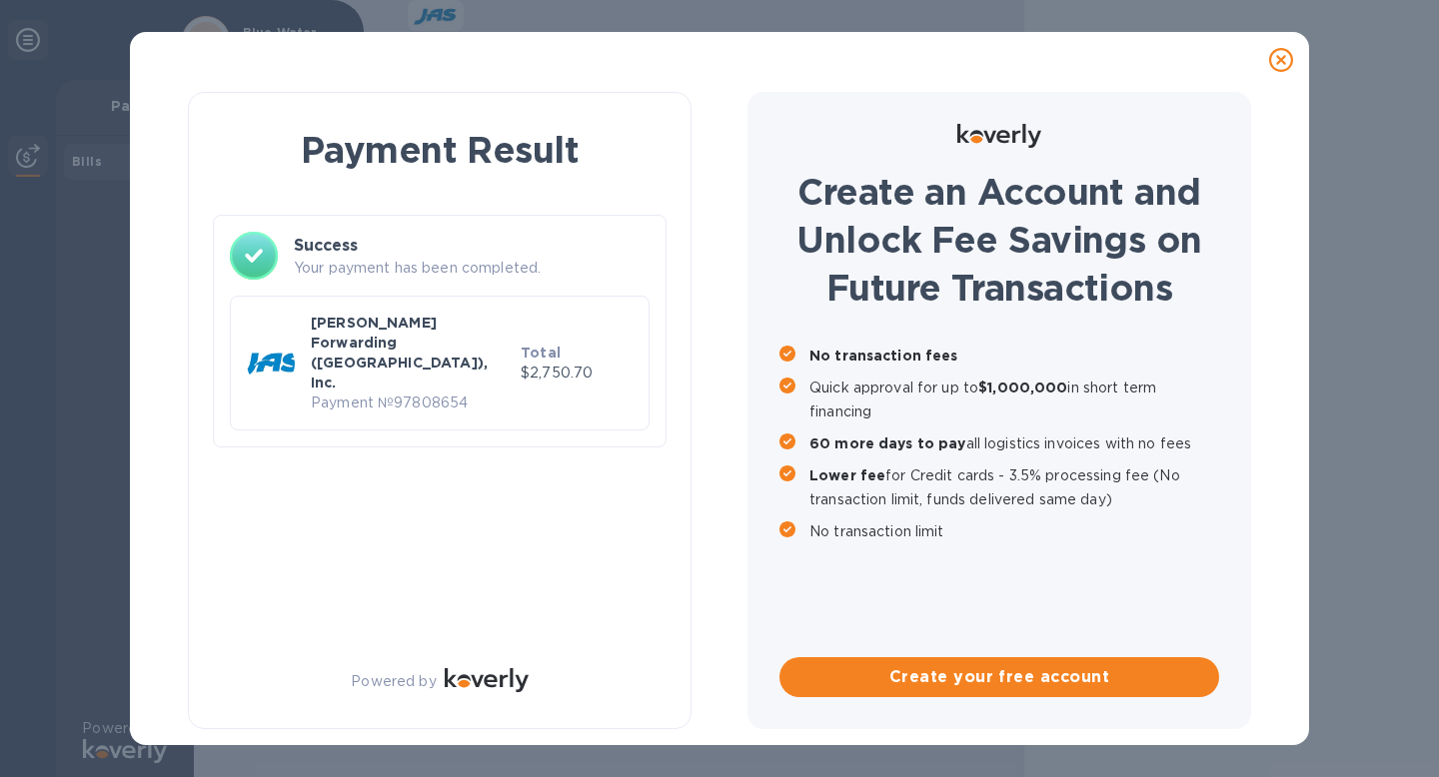
click at [505, 393] on p "Payment № 97808654" at bounding box center [412, 403] width 202 height 21
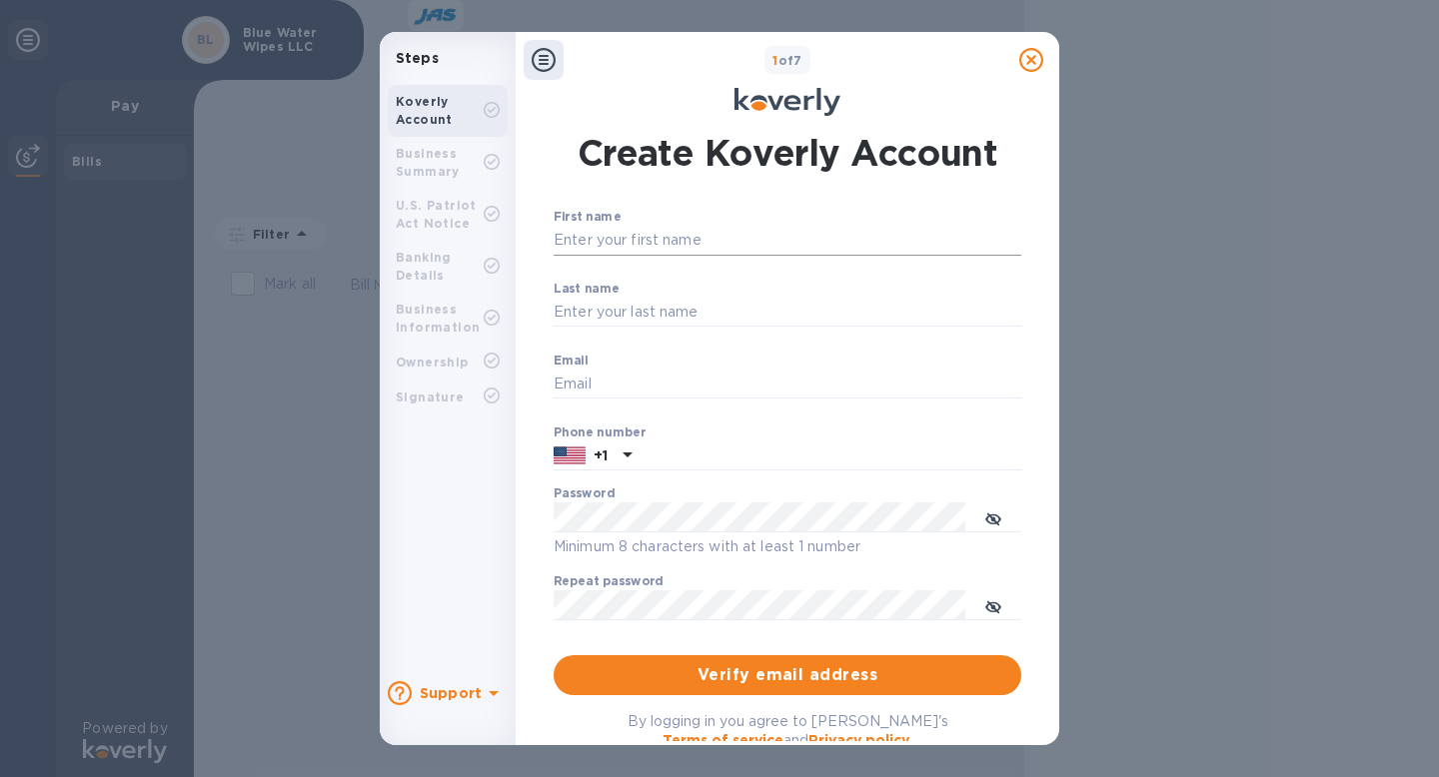
type input "[EMAIL_ADDRESS][DOMAIN_NAME]"
click at [696, 226] on input "First name" at bounding box center [787, 241] width 468 height 30
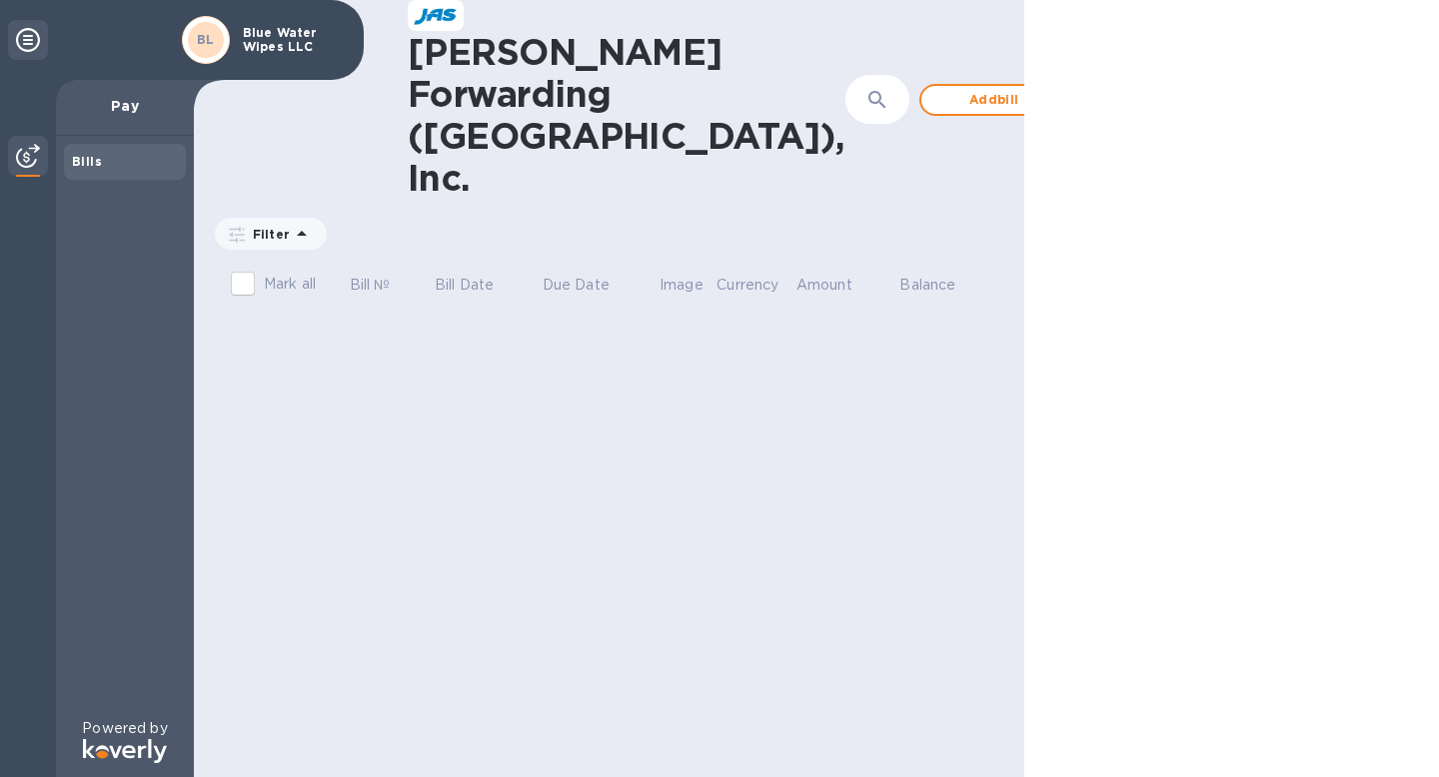
click at [1101, 76] on div at bounding box center [1125, 100] width 48 height 48
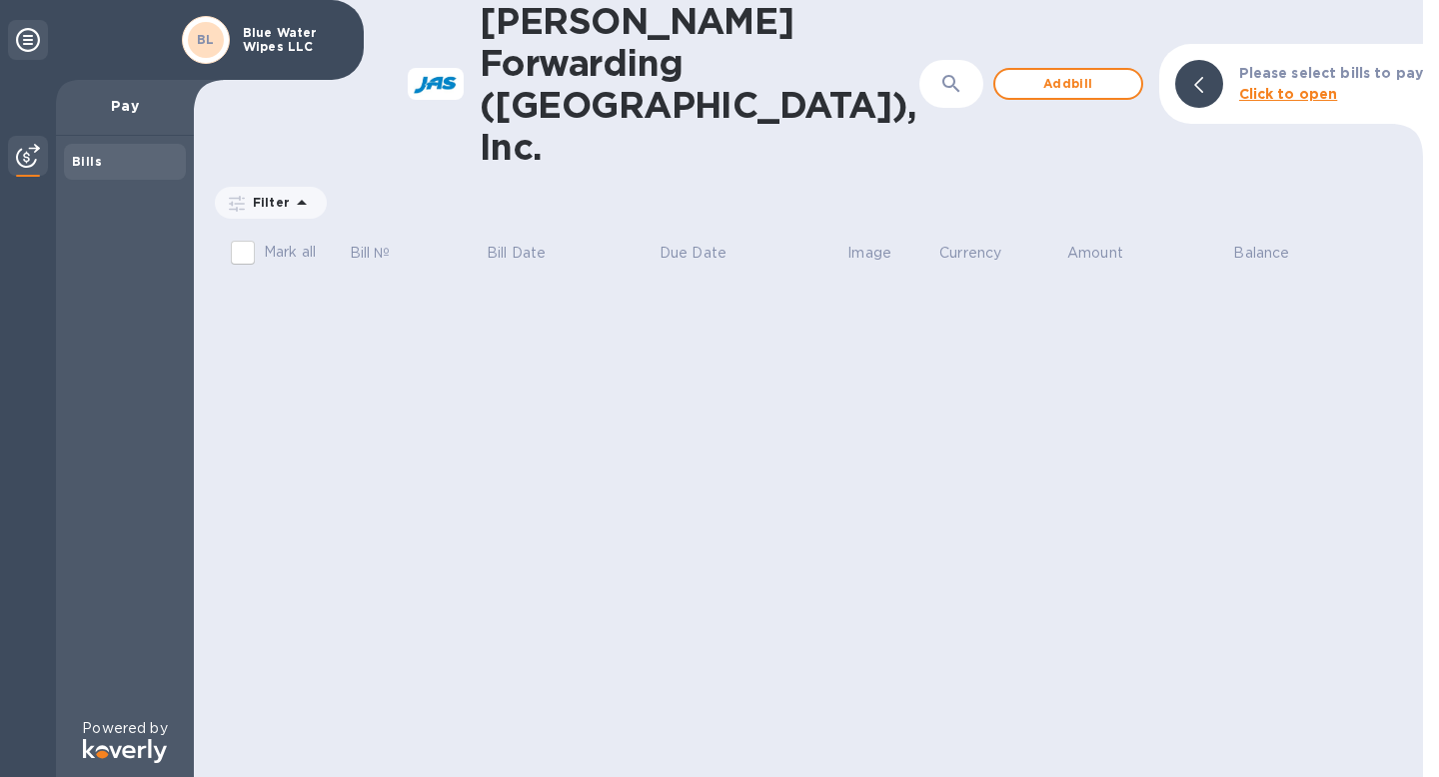
click at [1293, 86] on b "Click to open" at bounding box center [1288, 94] width 99 height 16
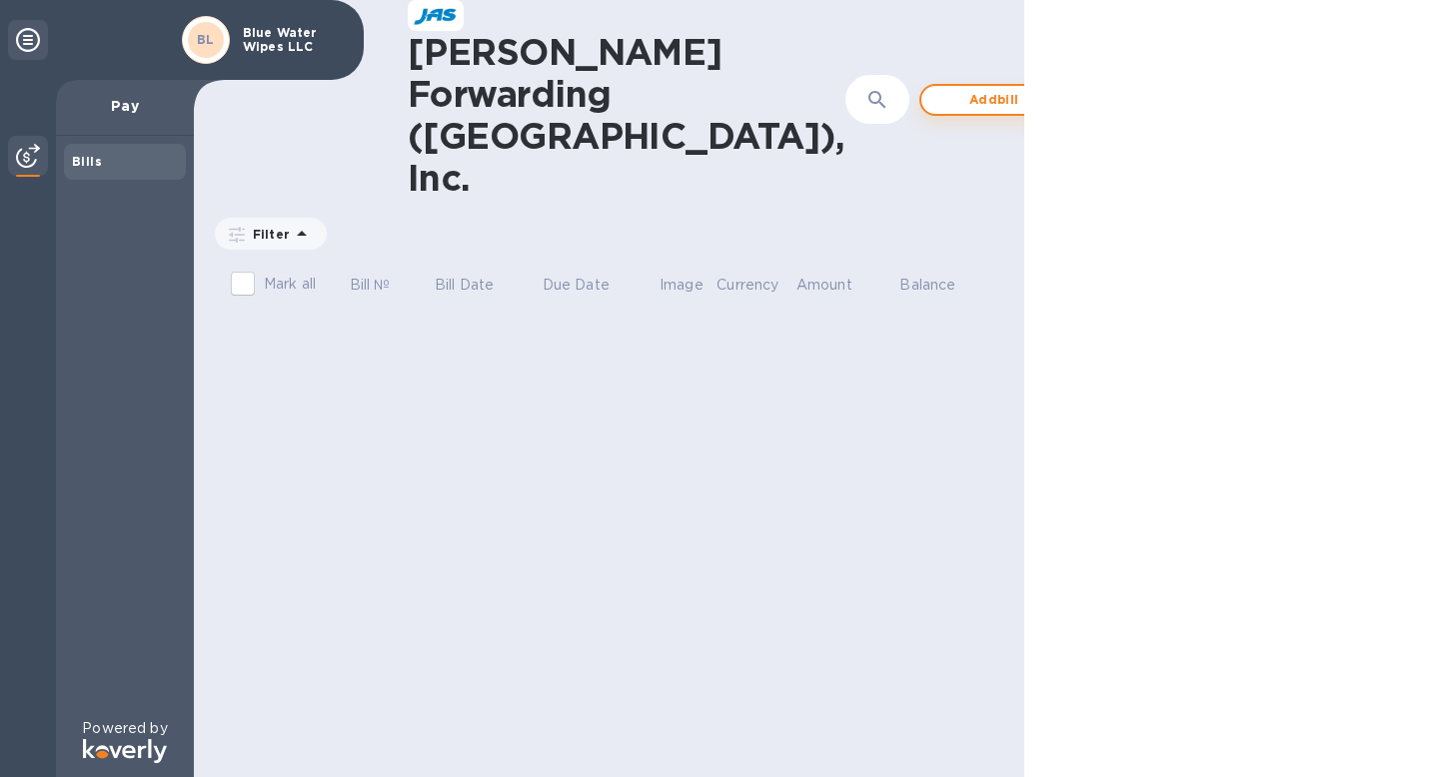
click at [937, 88] on span "Add bill" at bounding box center [994, 100] width 114 height 24
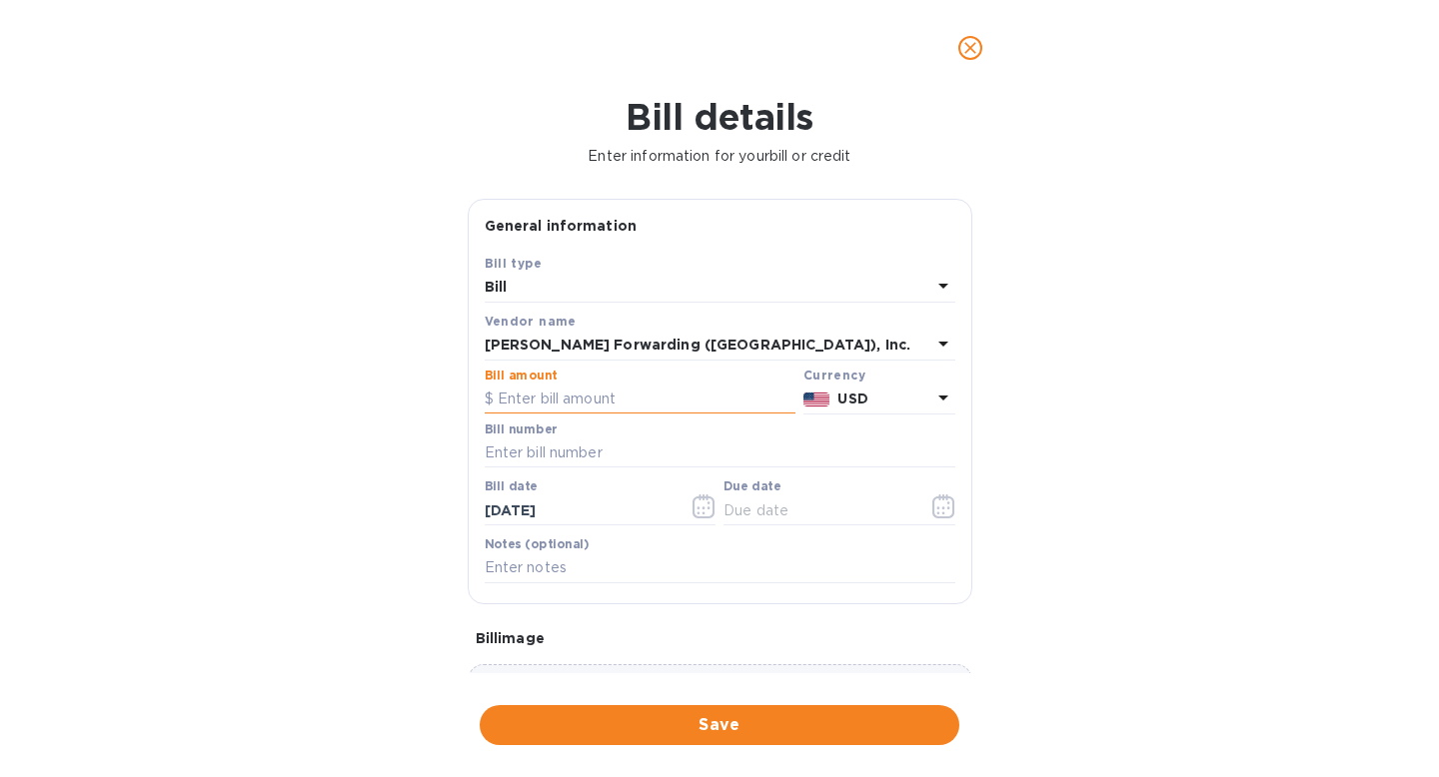
click at [614, 398] on input "text" at bounding box center [640, 400] width 311 height 30
type input "3,600"
click at [540, 464] on input "text" at bounding box center [720, 454] width 471 height 30
type input "BNA503373859"
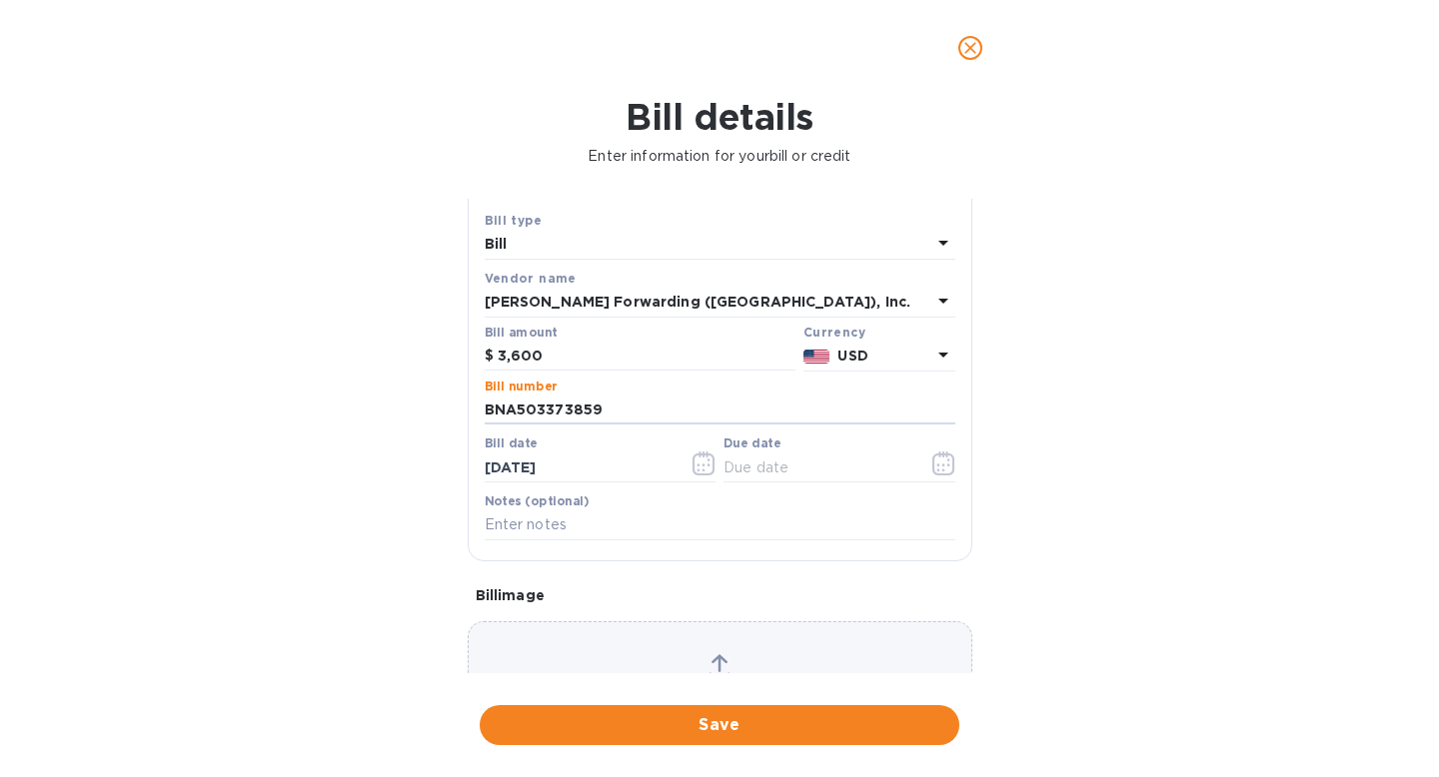
scroll to position [47, 0]
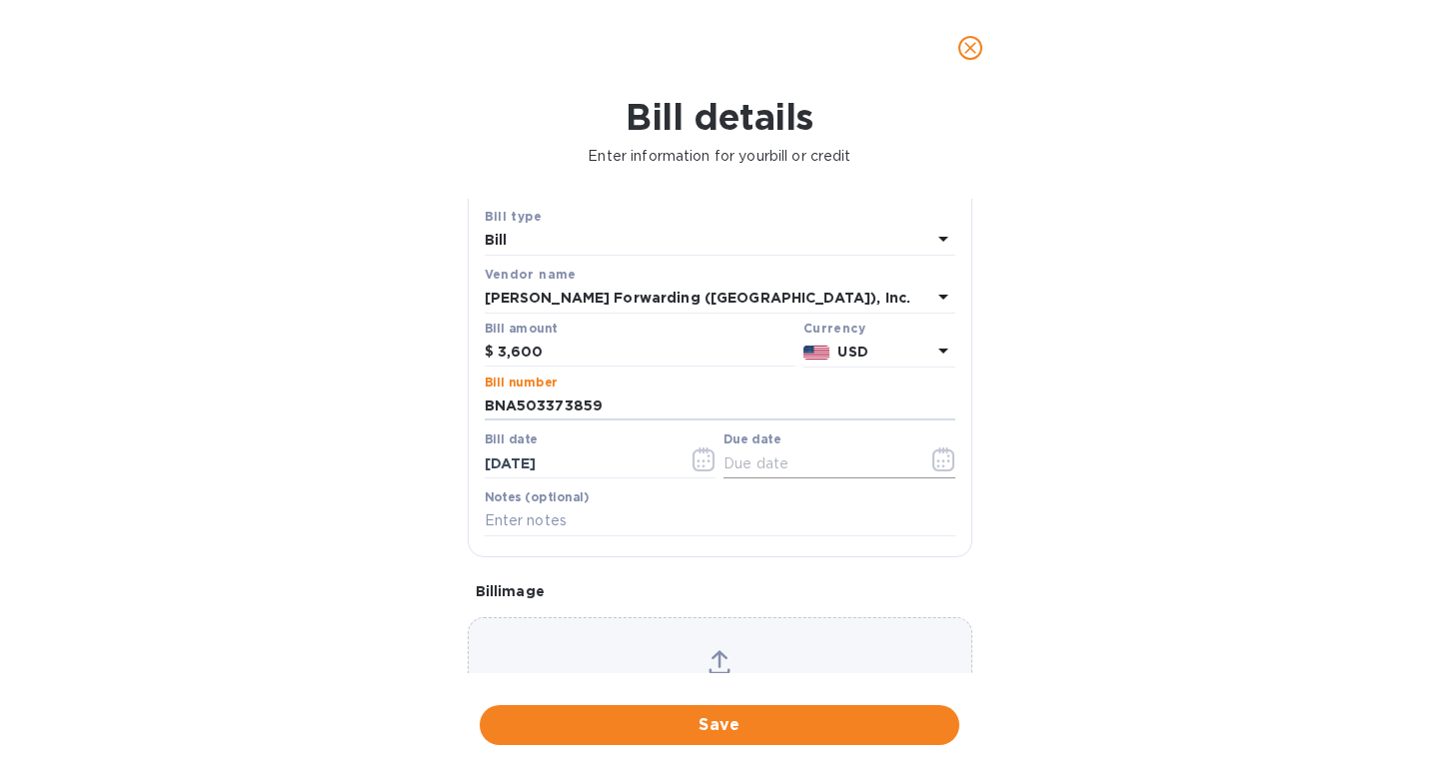
click at [796, 465] on input "text" at bounding box center [817, 464] width 189 height 30
click at [933, 467] on icon "button" at bounding box center [943, 460] width 23 height 24
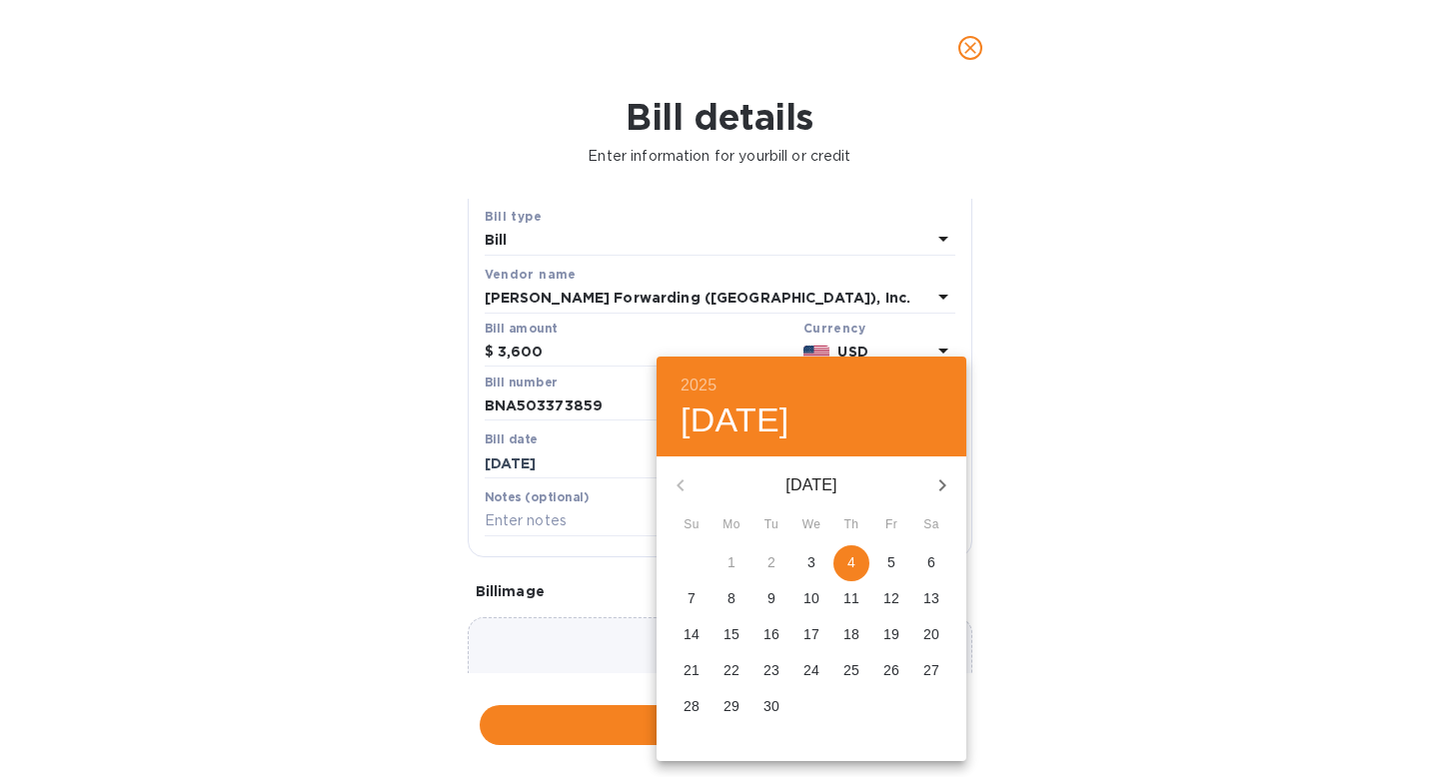
click at [850, 560] on p "4" at bounding box center [851, 562] width 8 height 20
type input "[DATE]"
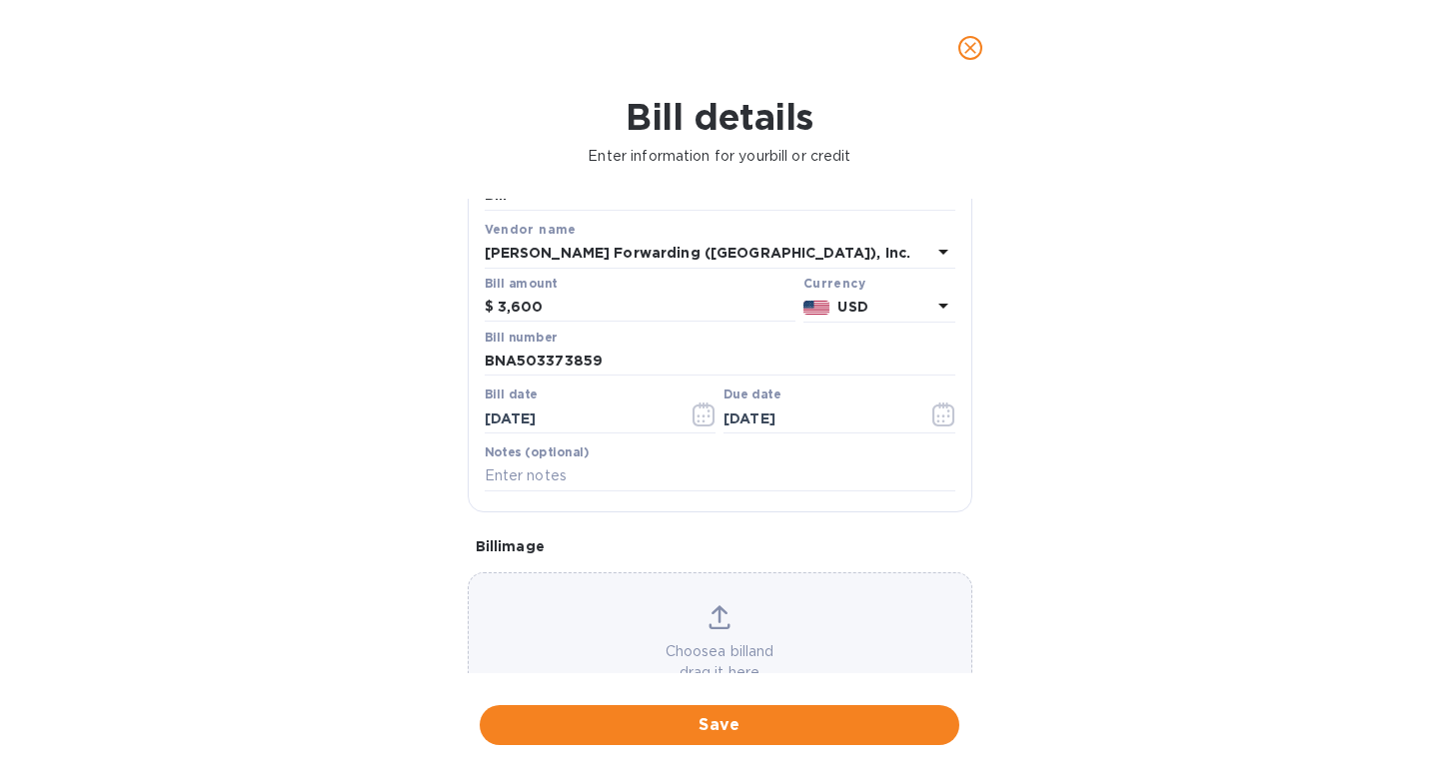
scroll to position [0, 0]
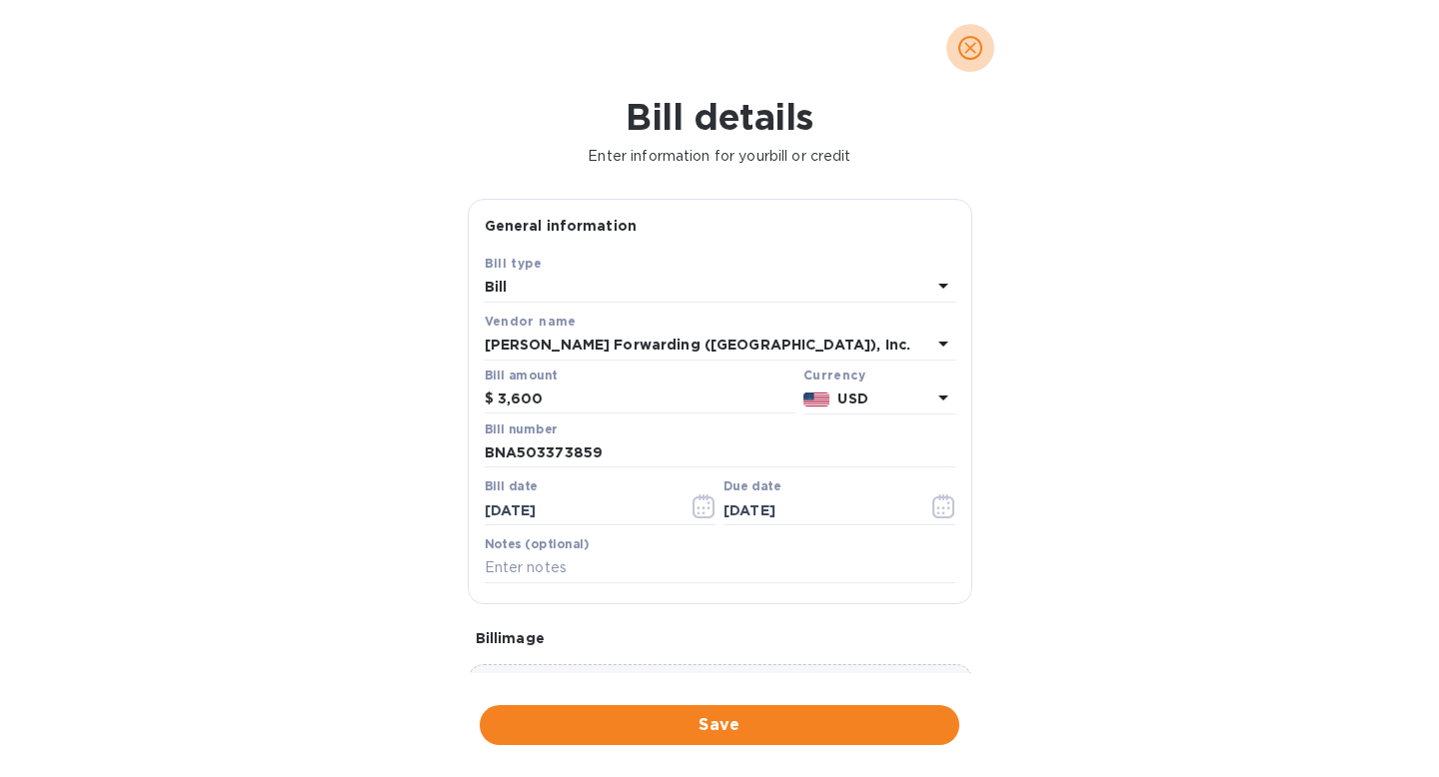
click at [971, 42] on icon "close" at bounding box center [970, 48] width 20 height 20
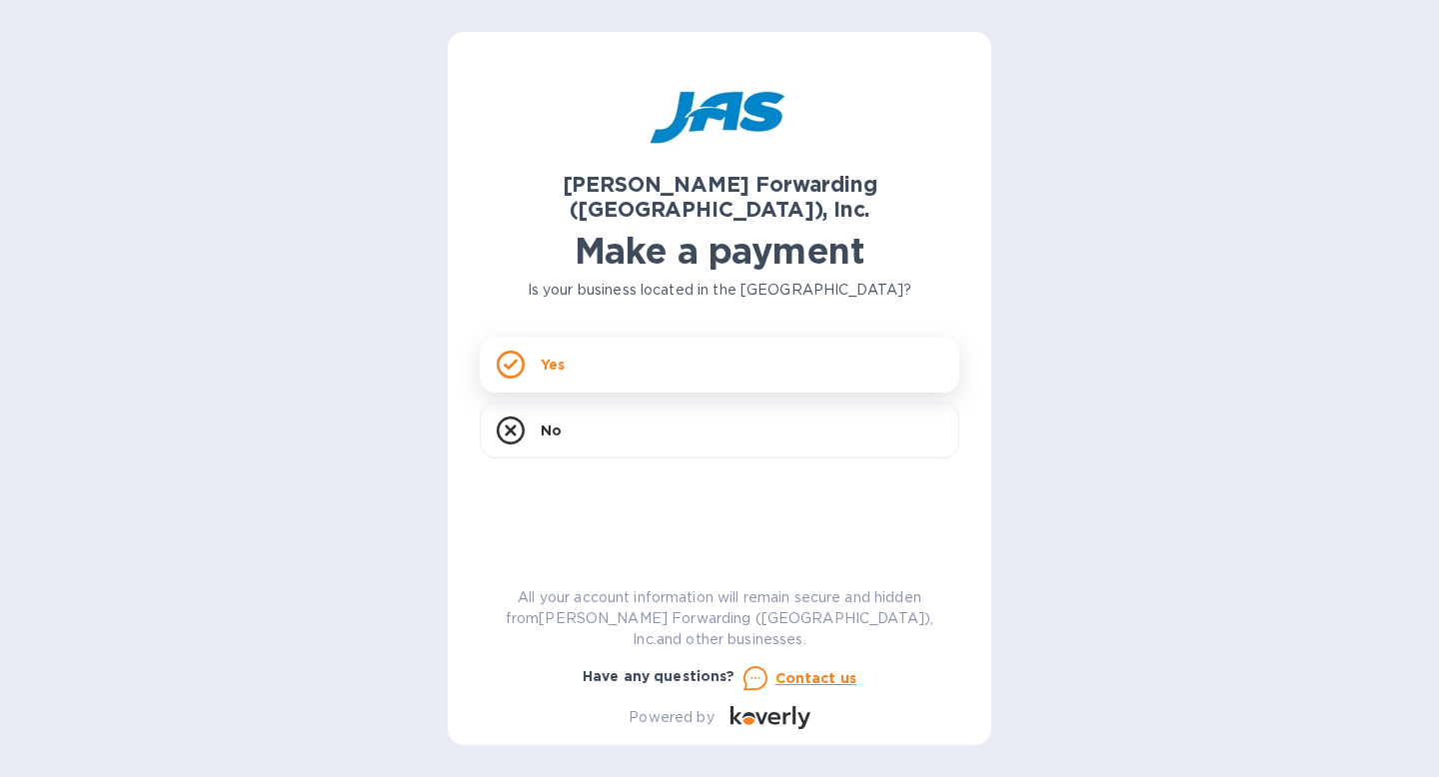
click at [682, 350] on div "Yes" at bounding box center [720, 365] width 480 height 56
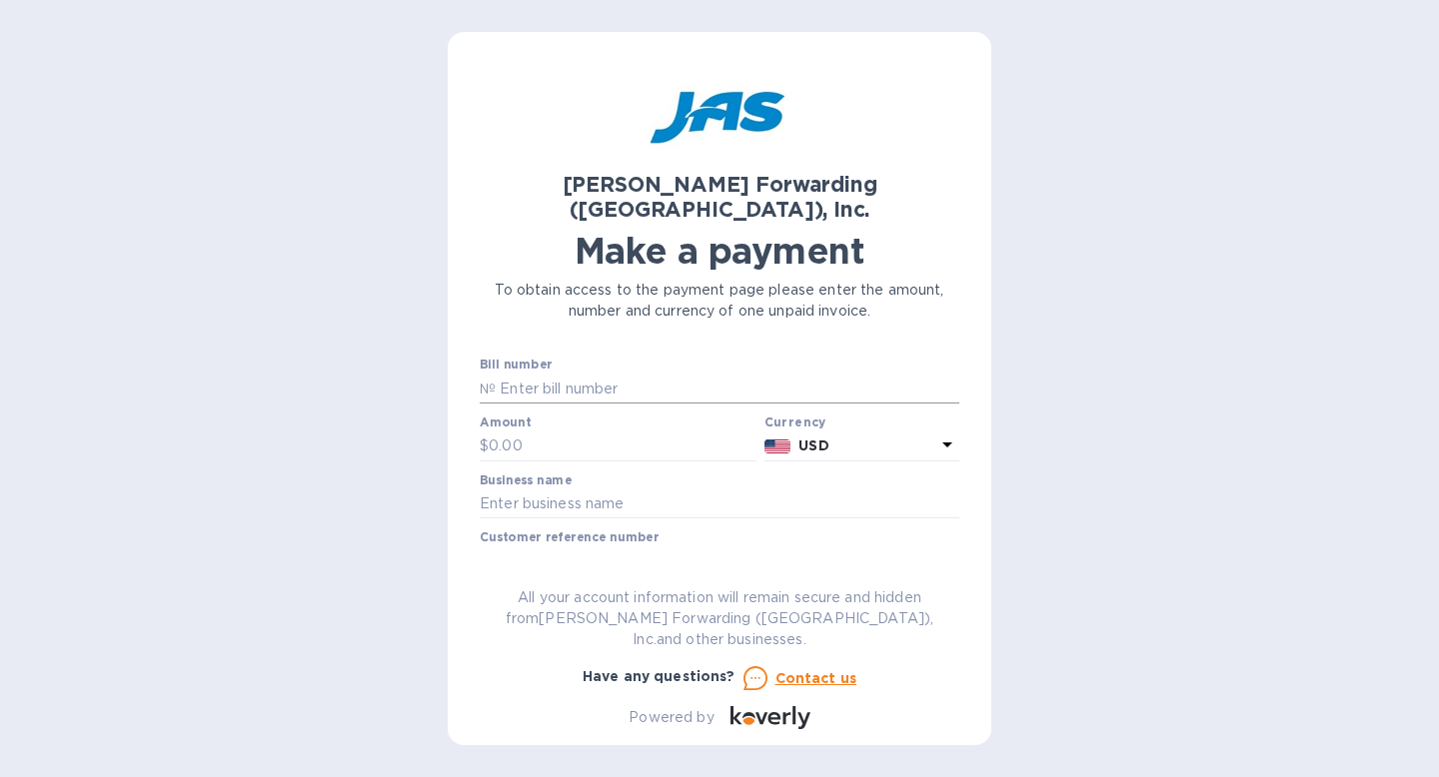
click at [682, 374] on input "text" at bounding box center [728, 389] width 464 height 30
type input "BNA503373859"
click at [586, 432] on input "text" at bounding box center [623, 447] width 268 height 30
type input "3,550"
click at [516, 490] on input "text" at bounding box center [720, 505] width 480 height 30
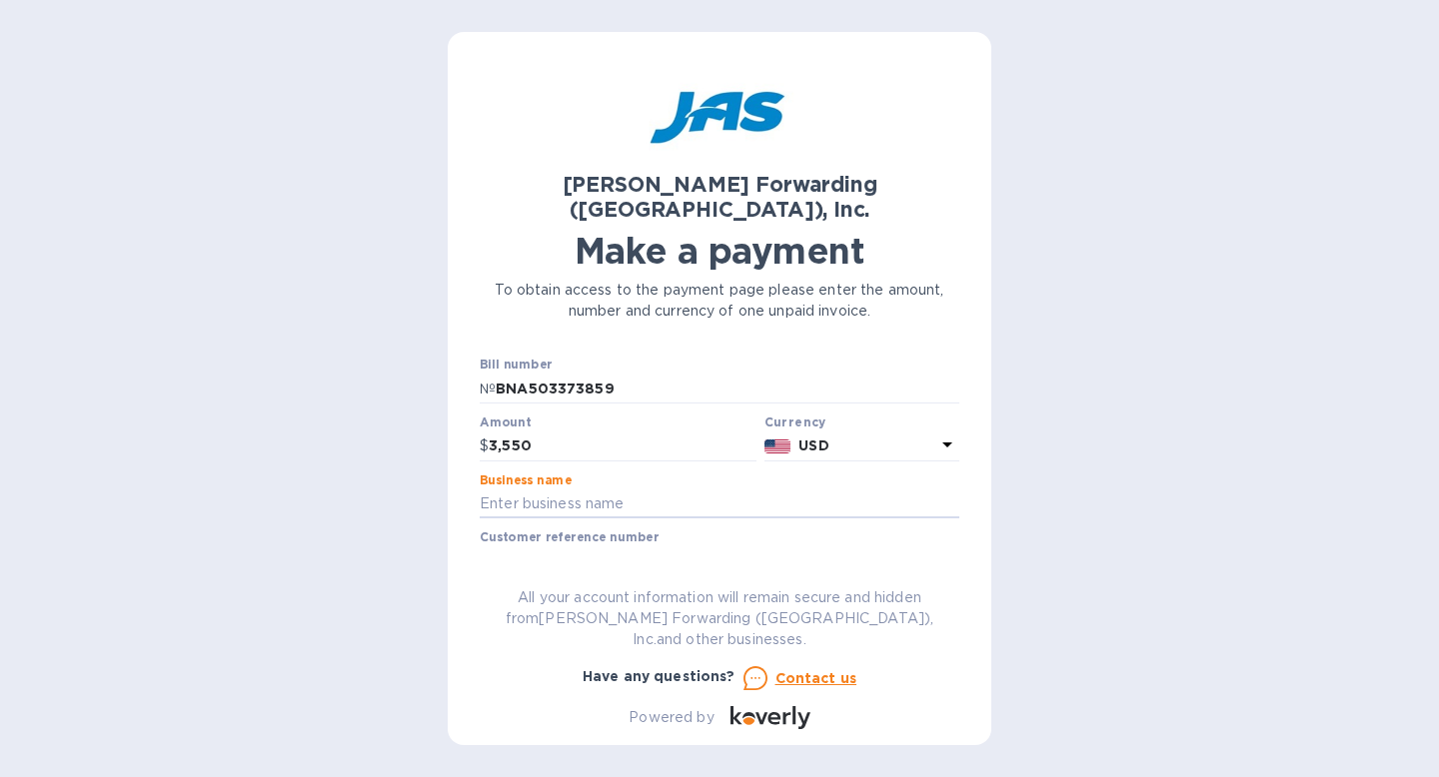
type input "Blue Water Wipes LLC"
click at [628, 546] on input "text" at bounding box center [720, 561] width 480 height 30
type input "BLUWATMLR"
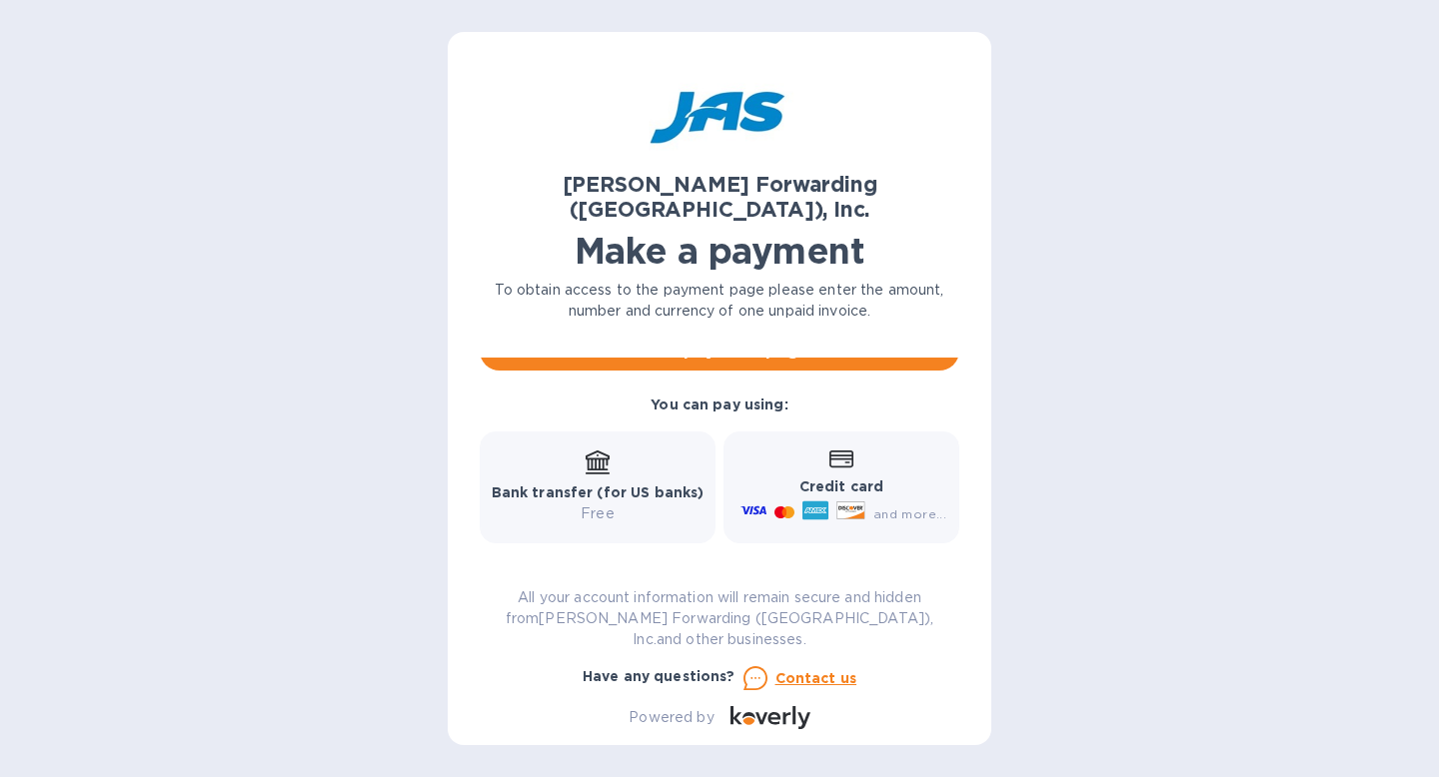
scroll to position [146, 0]
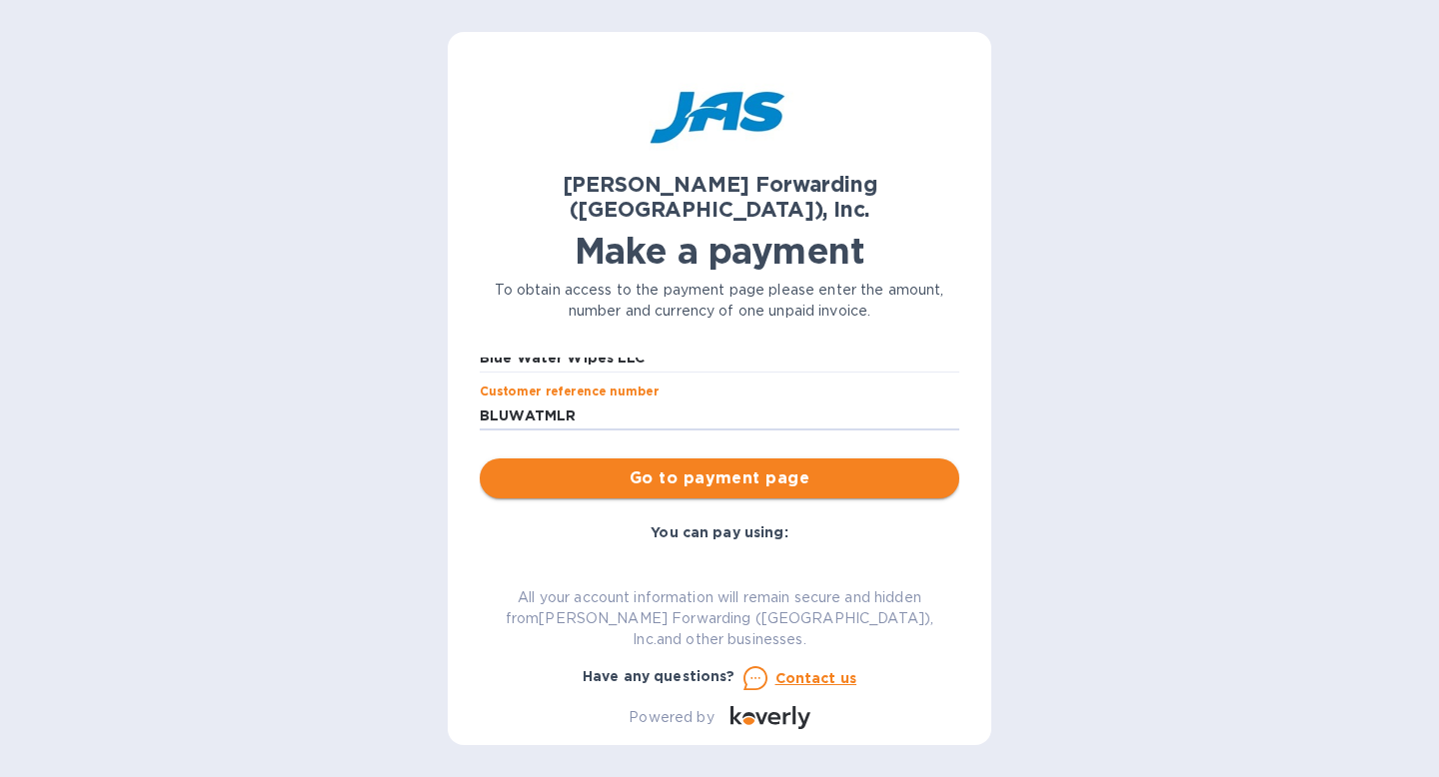
click at [673, 465] on button "Go to payment page" at bounding box center [720, 479] width 480 height 40
